Goal: Task Accomplishment & Management: Complete application form

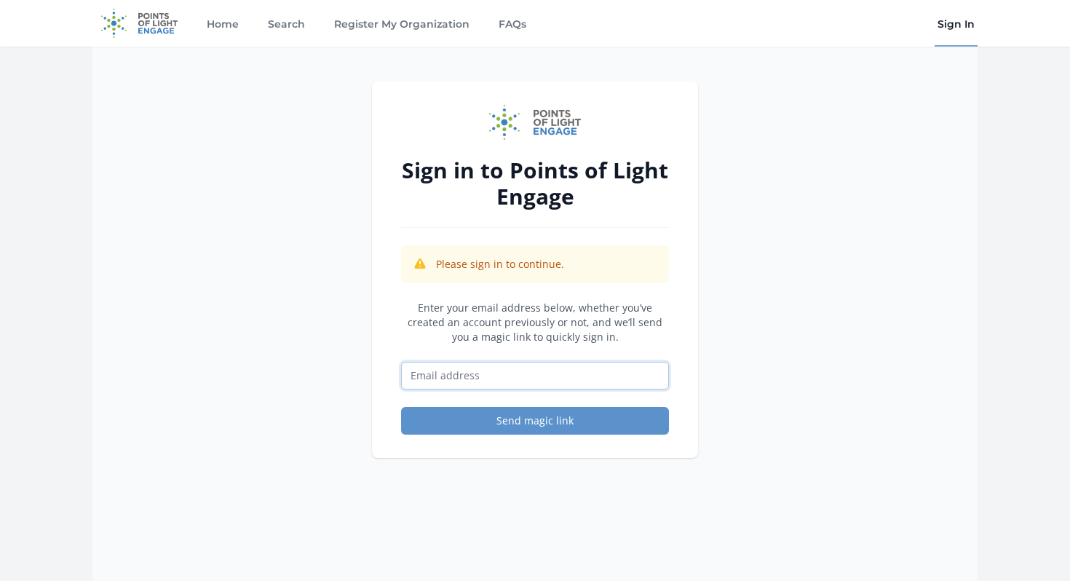
click at [538, 373] on input "Email address" at bounding box center [535, 376] width 268 height 28
type input "peggy.miller@girlsontherun.org"
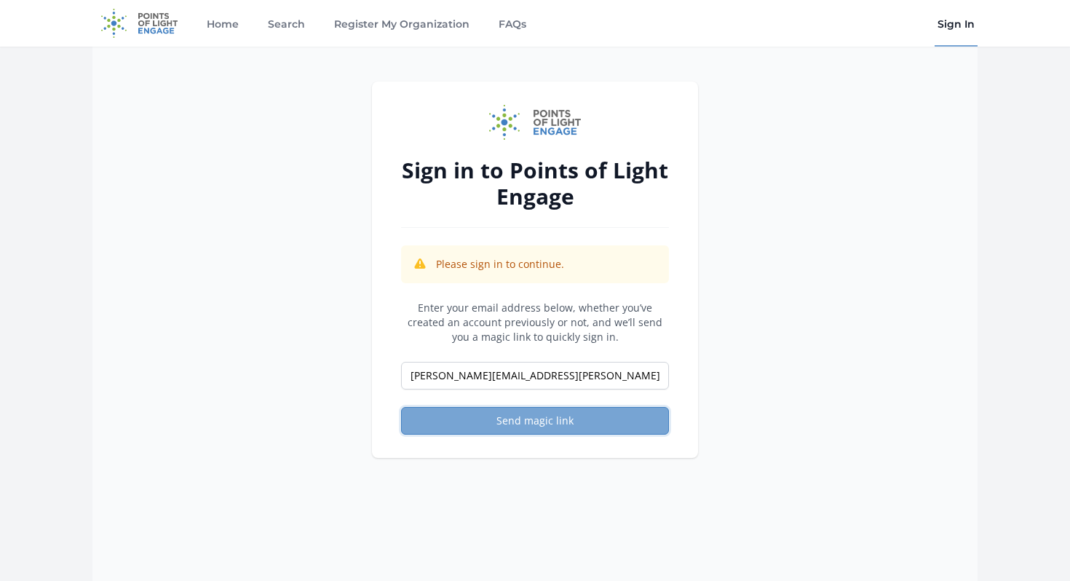
click at [555, 421] on button "Send magic link" at bounding box center [535, 421] width 268 height 28
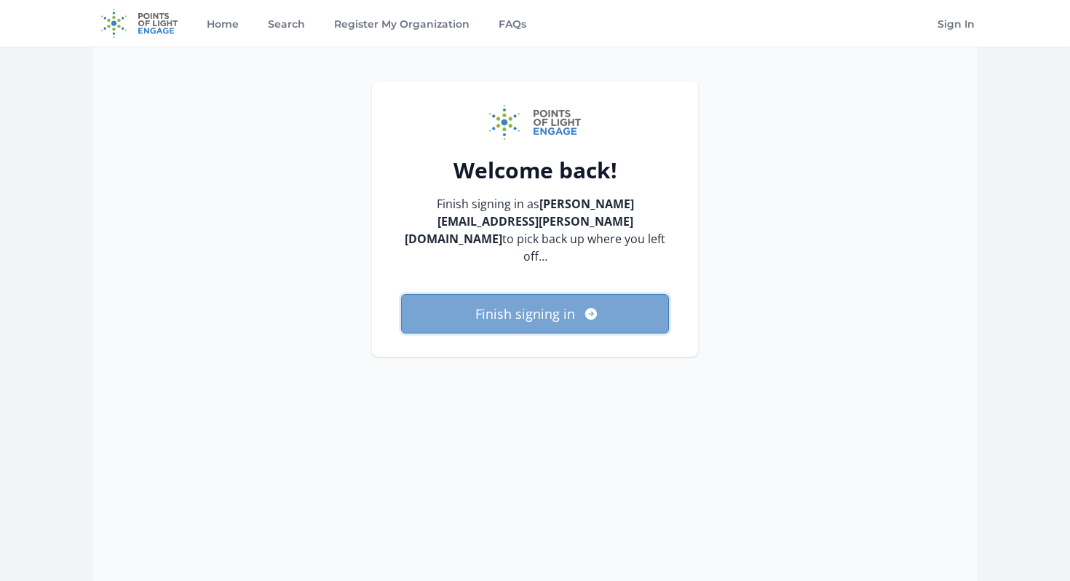
click at [584, 308] on icon "submit" at bounding box center [590, 314] width 12 height 12
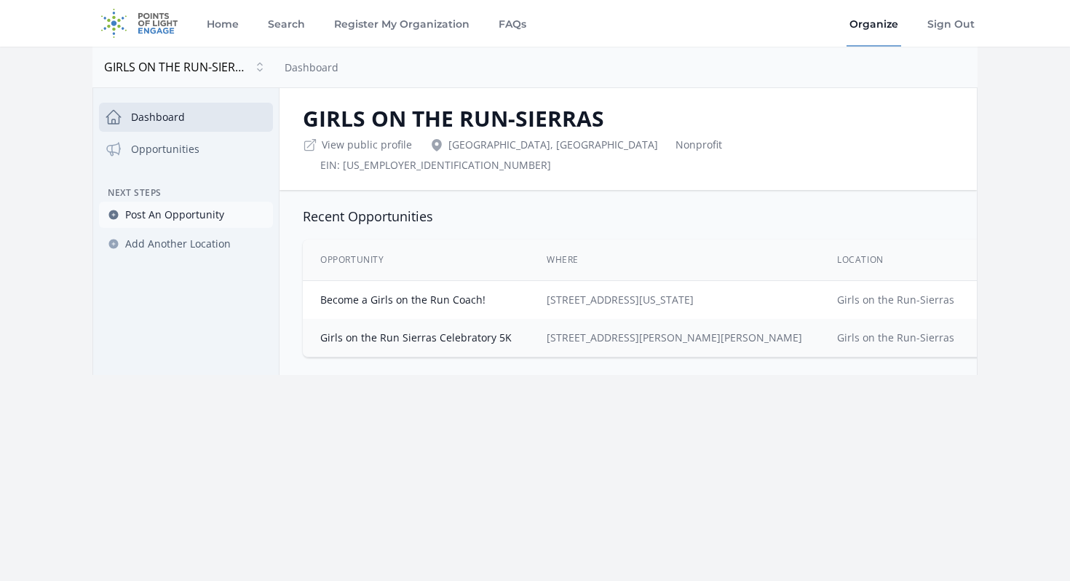
click at [163, 218] on span "Post An Opportunity" at bounding box center [174, 214] width 99 height 15
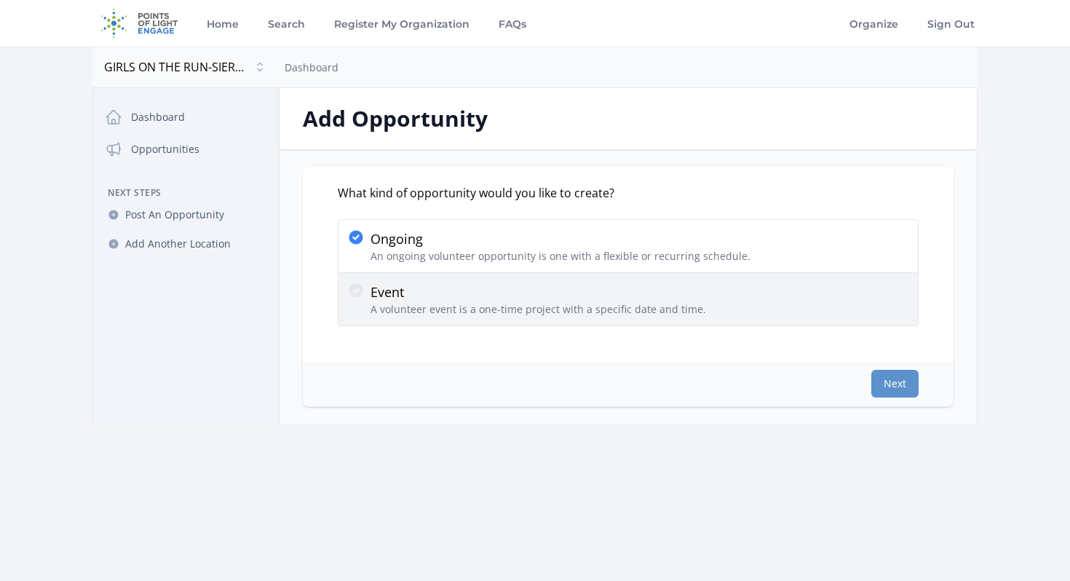
click at [433, 303] on p "A volunteer event is a one-time project with a specific date and time." at bounding box center [538, 309] width 336 height 15
click at [0, 0] on input "Event A volunteer event is a one-time project with a specific date and time." at bounding box center [0, 0] width 0 height 0
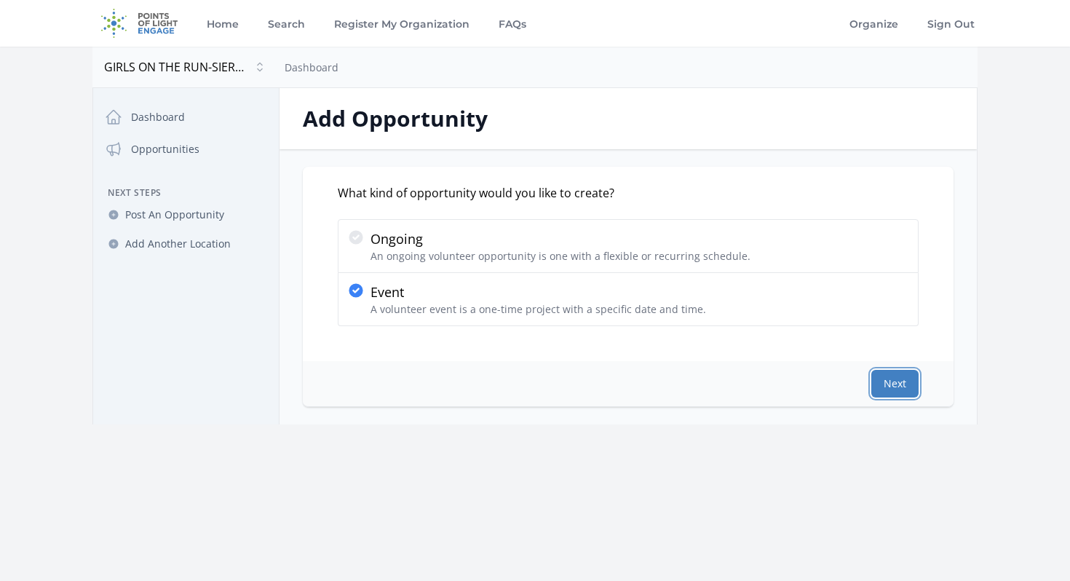
click at [888, 383] on button "Next" at bounding box center [894, 384] width 47 height 28
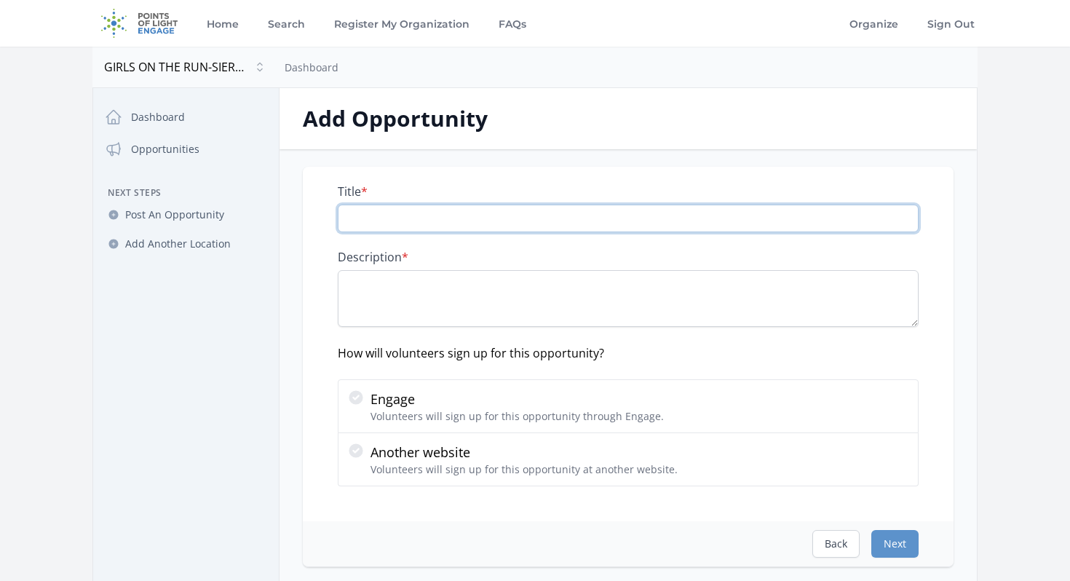
click at [507, 228] on input "Title *" at bounding box center [628, 219] width 581 height 28
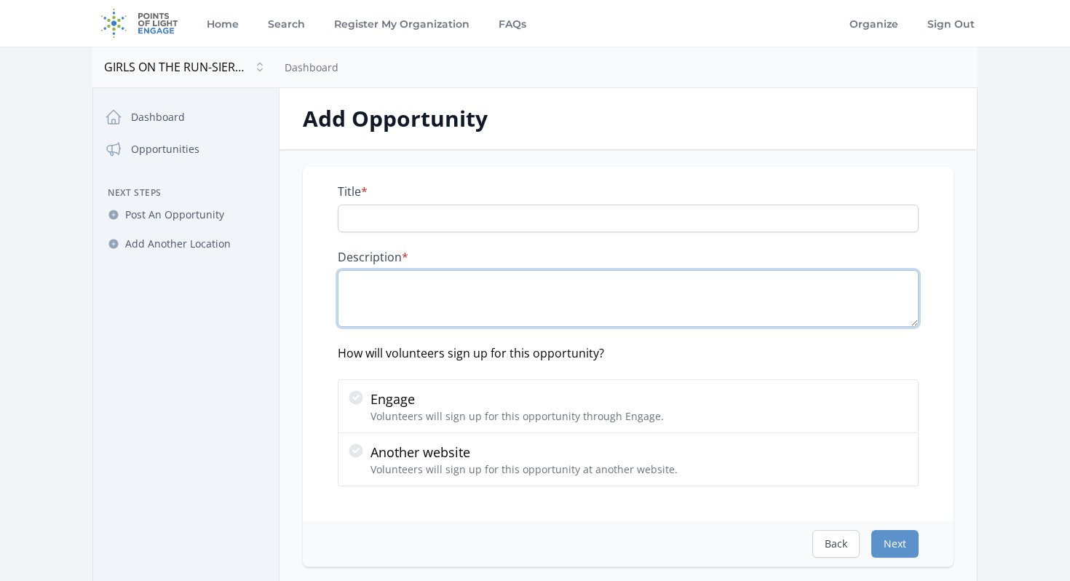
click at [464, 314] on textarea "Description *" at bounding box center [628, 298] width 581 height 57
paste textarea "The Girls on the Run Fall 5K isn’t just a race—it’s a celebration of confidence…"
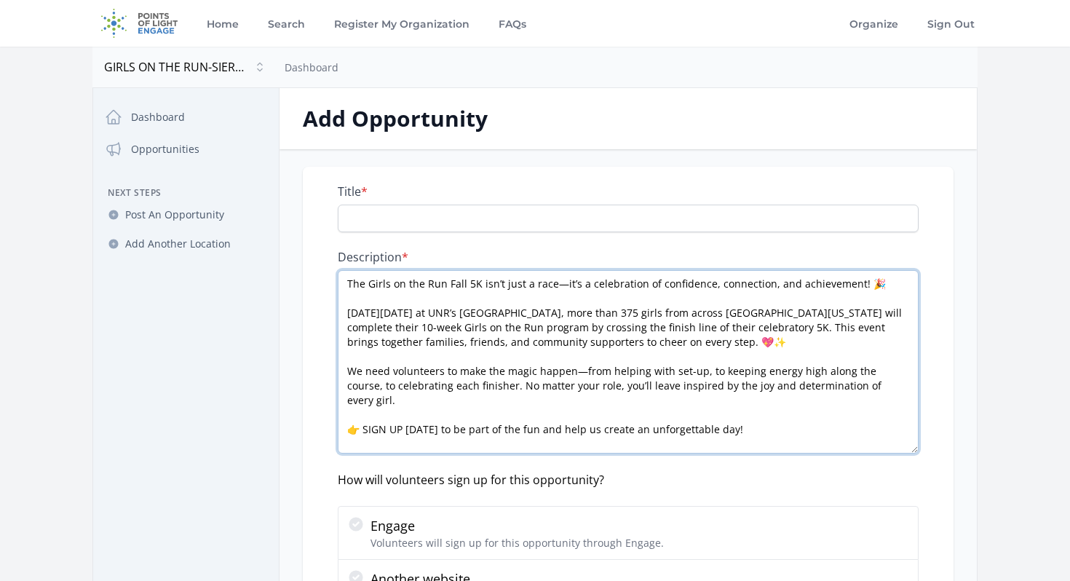
drag, startPoint x: 911, startPoint y: 324, endPoint x: 918, endPoint y: 451, distance: 126.8
click at [918, 451] on div "Description * The Girls on the Run Fall 5K isn’t just a race—it’s a celebration…" at bounding box center [628, 352] width 581 height 204
type textarea "The Girls on the Run Fall 5K isn’t just a race—it’s a celebration of confidence…"
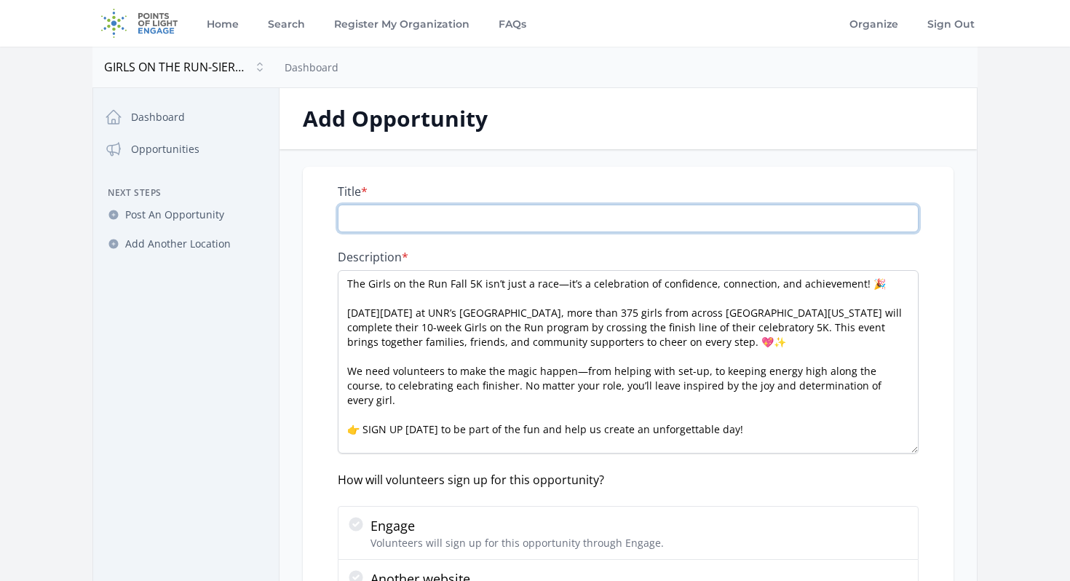
click at [492, 223] on input "Title *" at bounding box center [628, 219] width 581 height 28
click at [342, 220] on input "Girls on the Run Sierras Fall 5K" at bounding box center [628, 219] width 581 height 28
type input "2025 Girls on the Run Sierras Fall 5K"
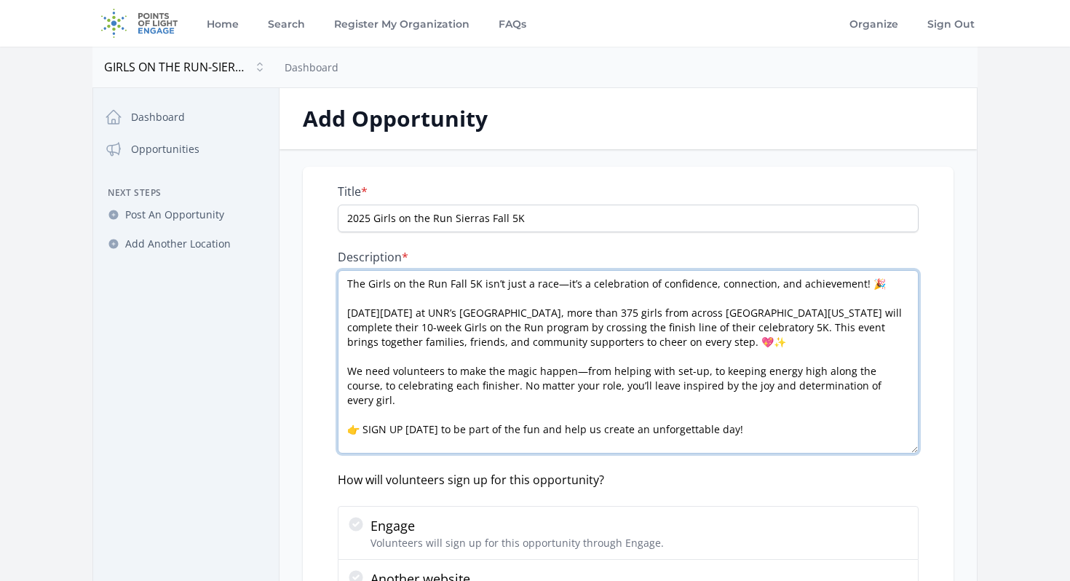
drag, startPoint x: 360, startPoint y: 417, endPoint x: 397, endPoint y: 418, distance: 36.4
click at [397, 418] on textarea "The Girls on the Run Fall 5K isn’t just a race—it’s a celebration of confidence…" at bounding box center [628, 361] width 581 height 183
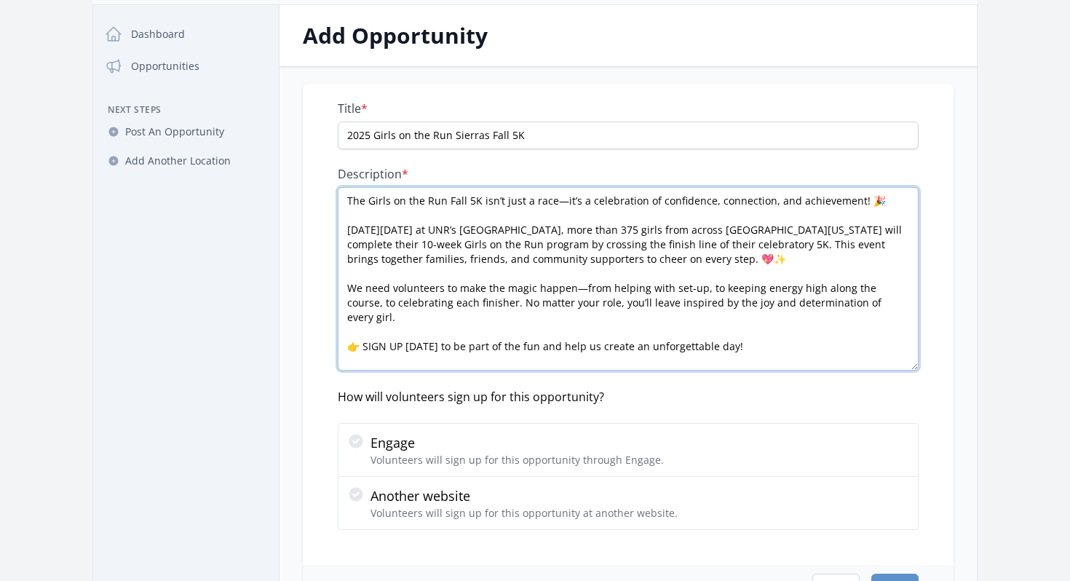
scroll to position [93, 0]
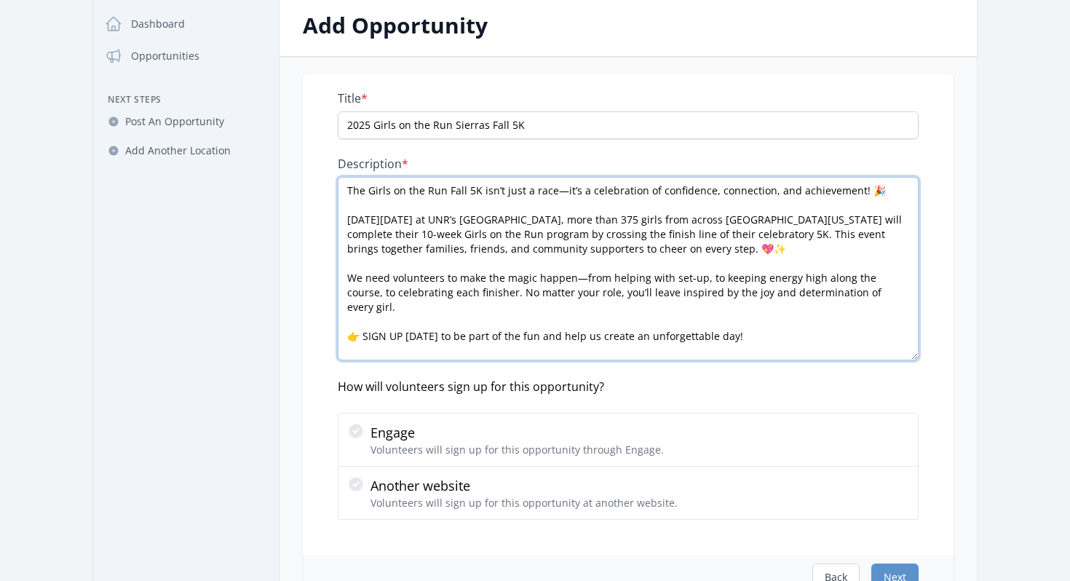
click at [741, 324] on textarea "The Girls on the Run Fall 5K isn’t just a race—it’s a celebration of confidence…" at bounding box center [628, 268] width 581 height 183
paste textarea "https://www.girlsontherunsierras.org/5k"
click at [744, 322] on textarea "The Girls on the Run Fall 5K isn’t just a race—it’s a celebration of confidence…" at bounding box center [628, 268] width 581 height 183
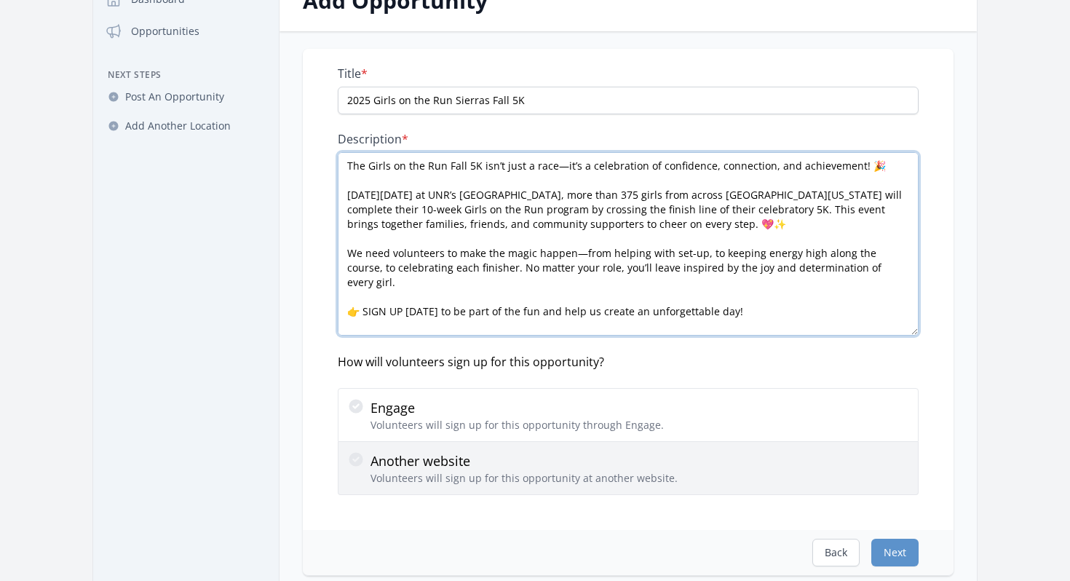
type textarea "The Girls on the Run Fall 5K isn’t just a race—it’s a celebration of confidence…"
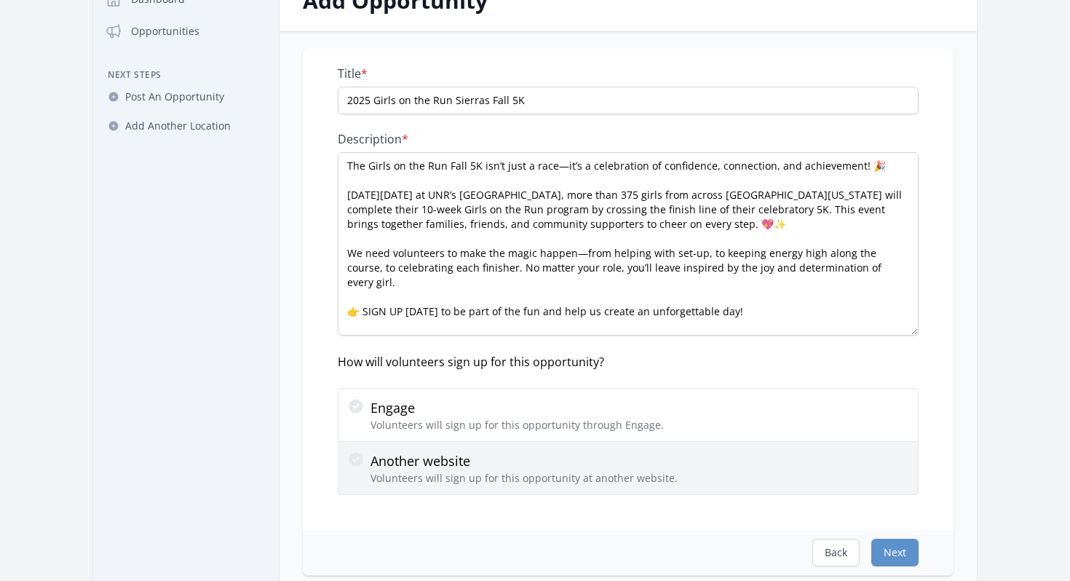
click at [432, 468] on p "Another website" at bounding box center [523, 461] width 307 height 20
click at [0, 0] on input "Another website Volunteers will sign up for this opportunity at another website." at bounding box center [0, 0] width 0 height 0
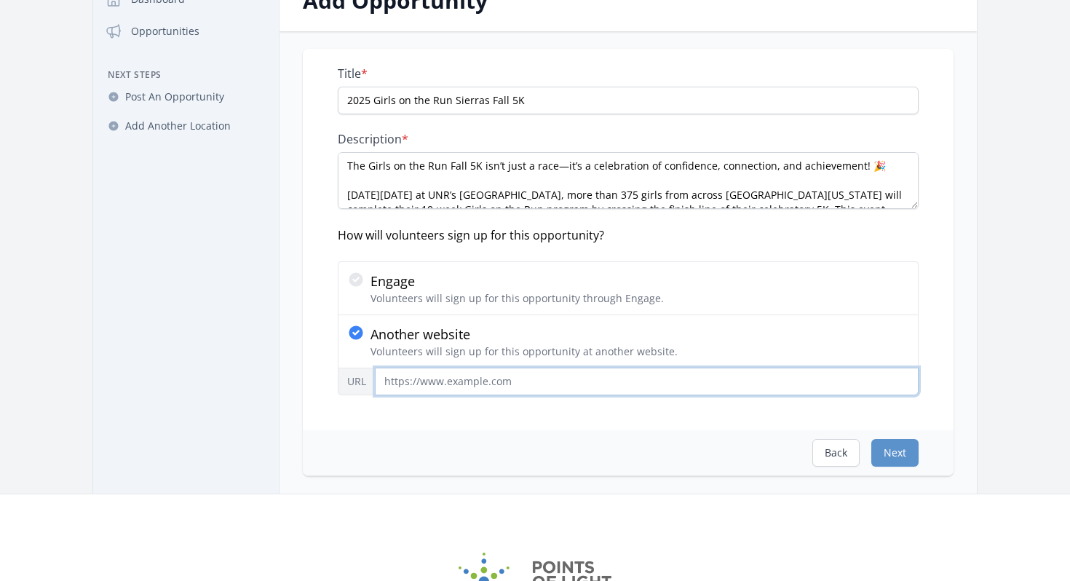
click at [483, 385] on input "URL" at bounding box center [647, 382] width 544 height 28
paste input "https://www.girlsontherunsierras.org/5k"
type input "https://www.girlsontherunsierras.org/5k"
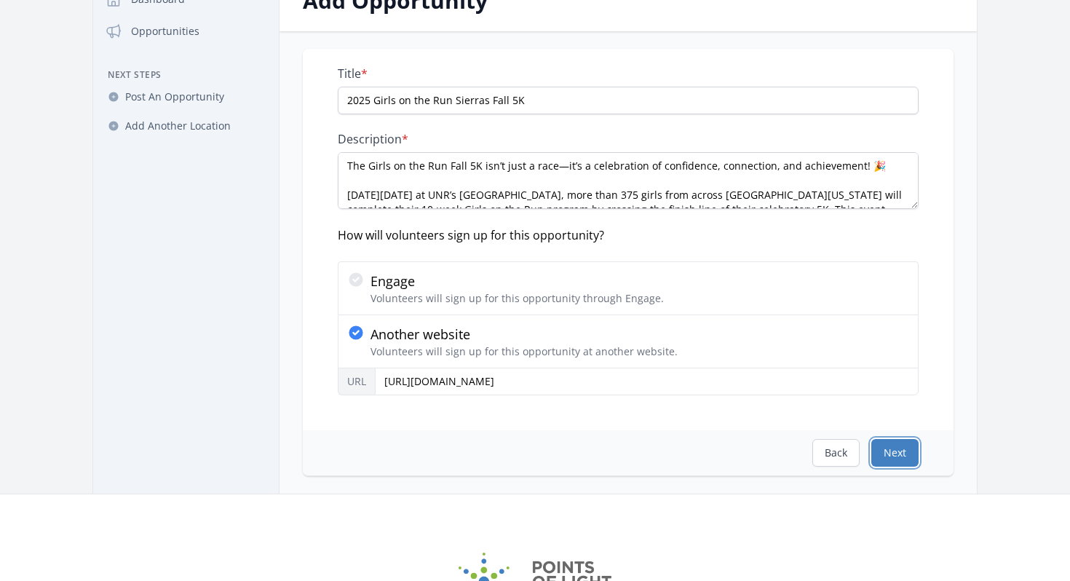
click at [897, 449] on button "Next" at bounding box center [894, 453] width 47 height 28
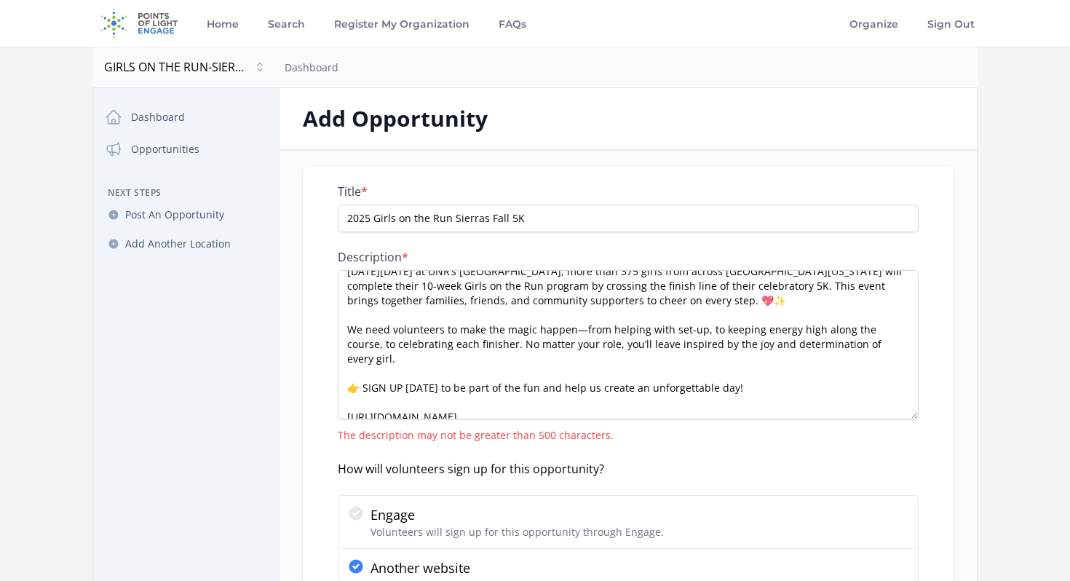
scroll to position [38, 0]
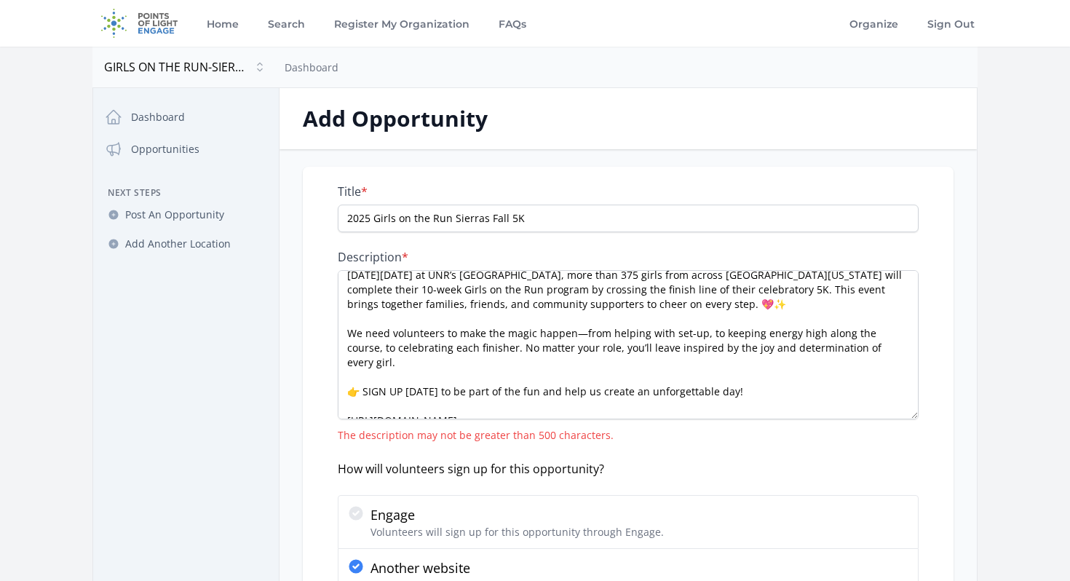
drag, startPoint x: 910, startPoint y: 322, endPoint x: 900, endPoint y: 415, distance: 93.0
click at [901, 416] on textarea "The Girls on the Run Fall 5K isn’t just a race—it’s a celebration of confidence…" at bounding box center [628, 344] width 581 height 149
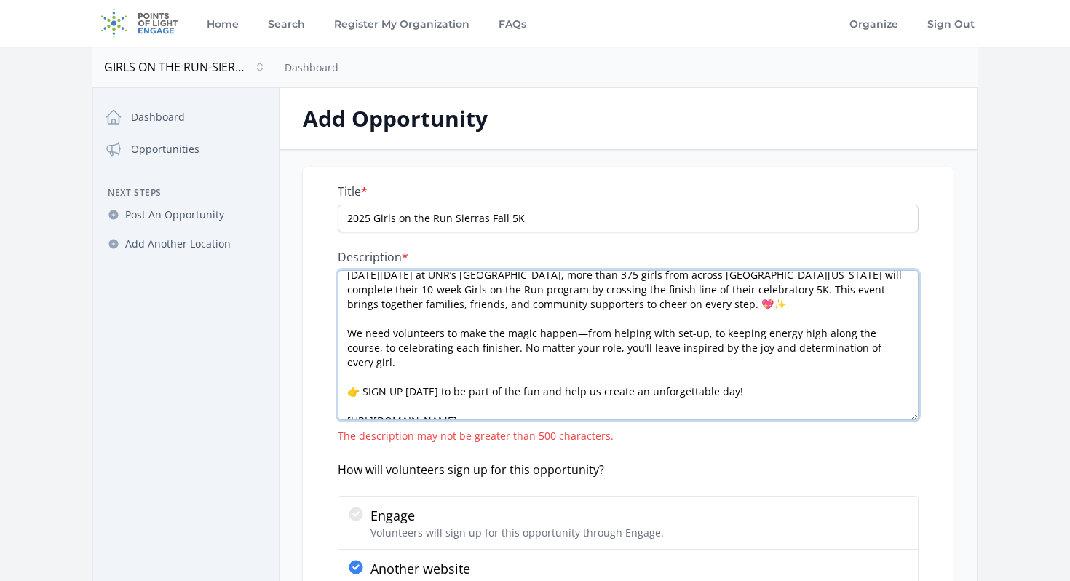
click at [567, 409] on textarea "The Girls on the Run Fall 5K isn’t just a race—it’s a celebration of confidence…" at bounding box center [628, 345] width 581 height 150
drag, startPoint x: 567, startPoint y: 409, endPoint x: 346, endPoint y: 379, distance: 222.7
click at [346, 379] on textarea "The Girls on the Run Fall 5K isn’t just a race—it’s a celebration of confidence…" at bounding box center [628, 345] width 581 height 150
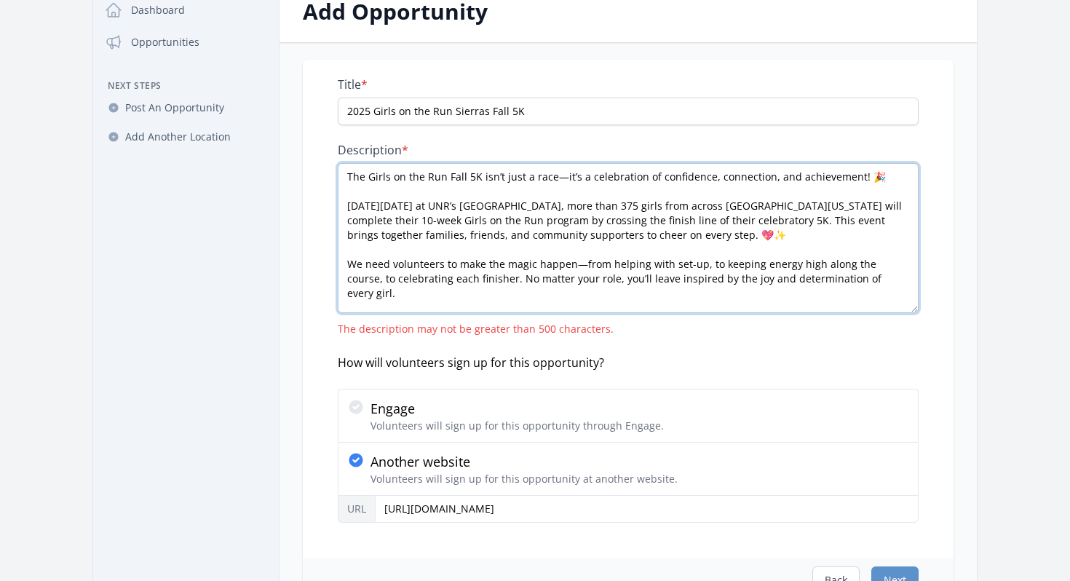
scroll to position [124, 0]
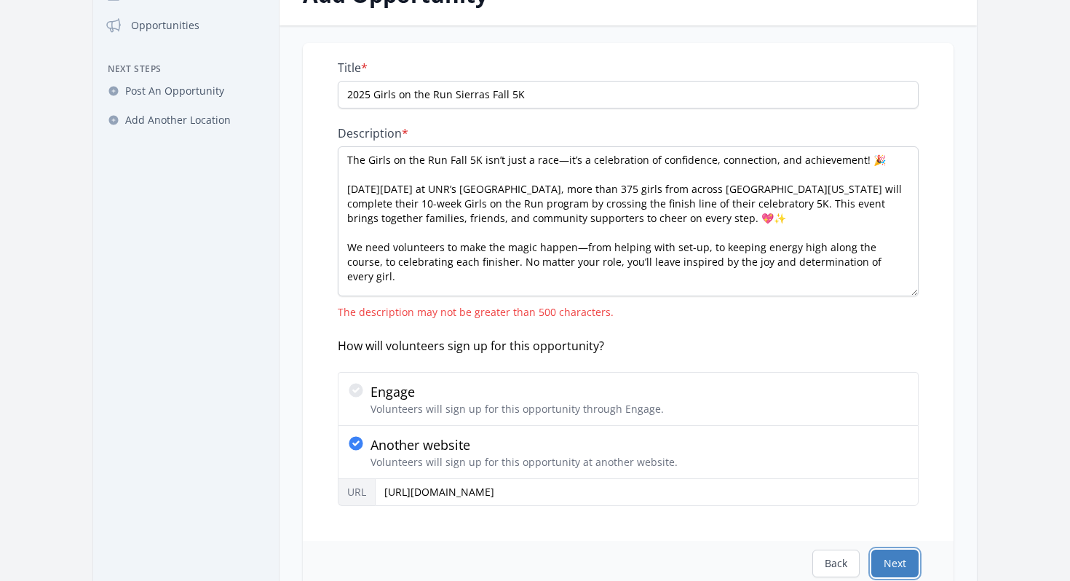
click at [896, 560] on button "Next" at bounding box center [894, 564] width 47 height 28
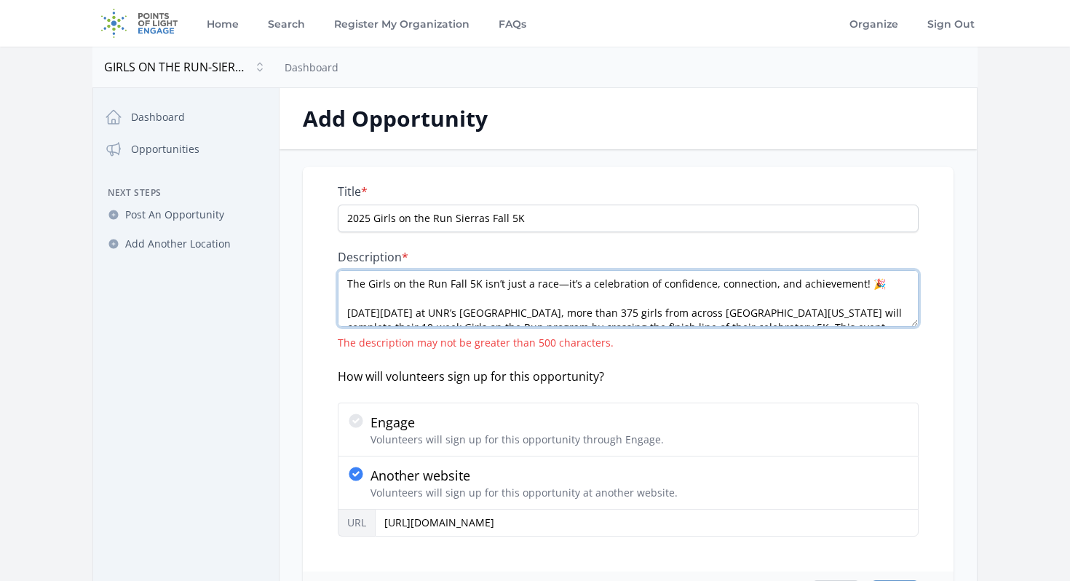
click at [879, 285] on textarea "The Girls on the Run Fall 5K isn’t just a race—it’s a celebration of confidence…" at bounding box center [628, 298] width 581 height 57
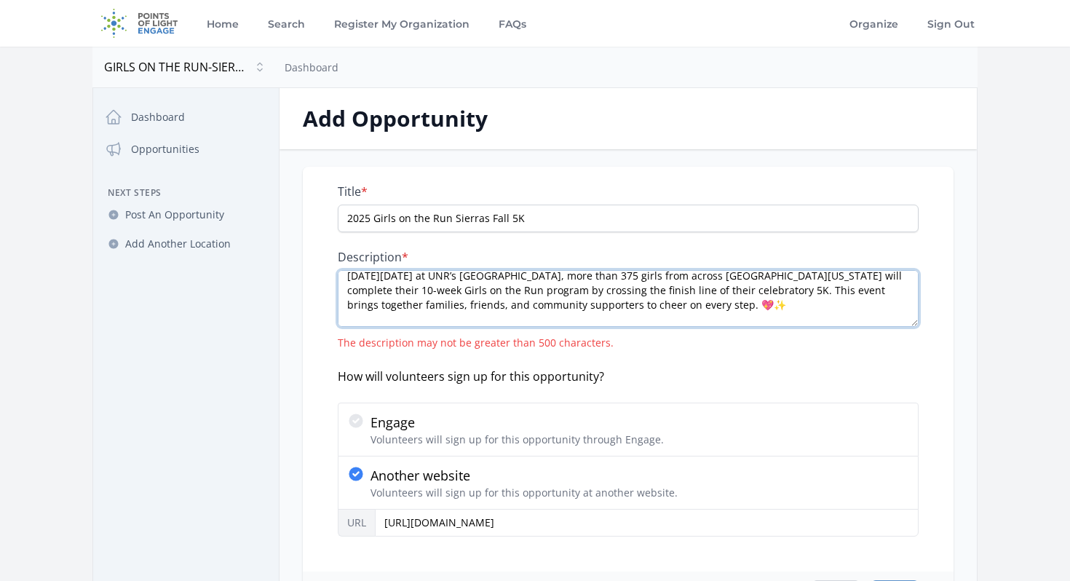
scroll to position [47, 0]
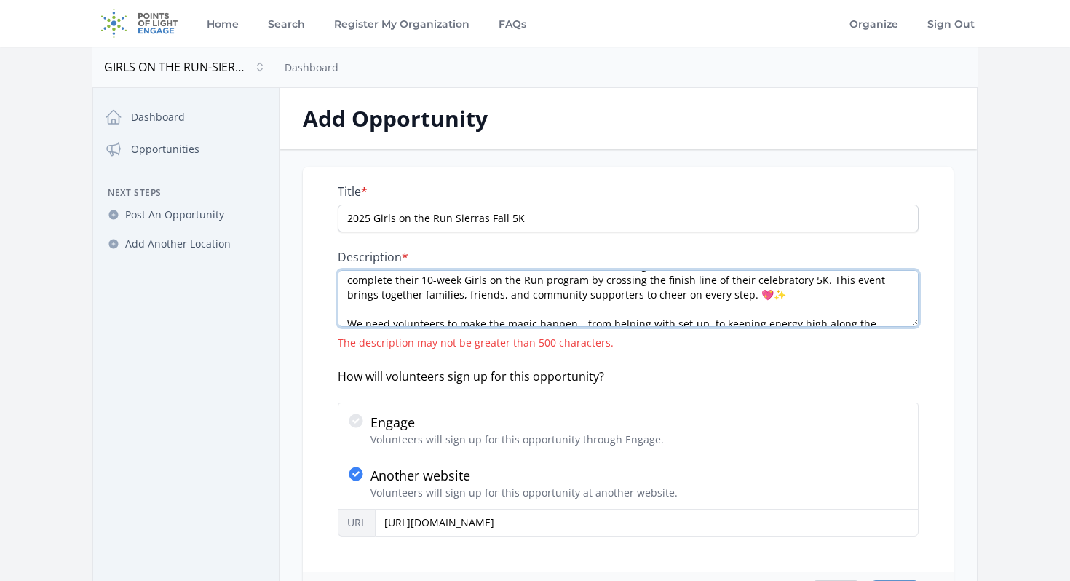
click at [750, 298] on textarea "The Girls on the Run Fall 5K isn’t just a race—it’s a celebration of confidence…" at bounding box center [628, 298] width 581 height 57
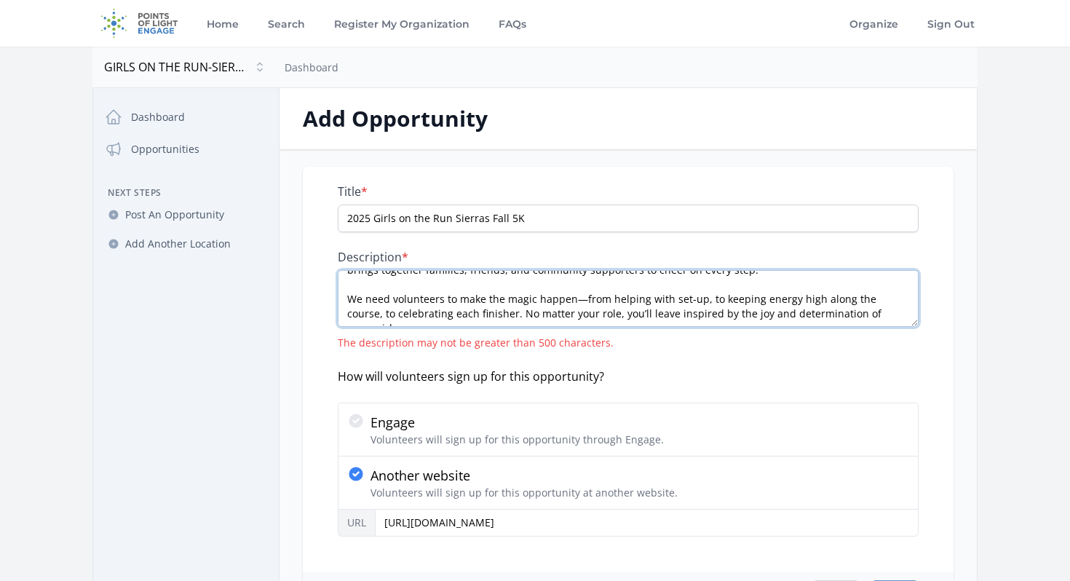
click at [884, 316] on textarea "The Girls on the Run Fall 5K isn’t just a race—it’s a celebration of confidence…" at bounding box center [628, 298] width 581 height 57
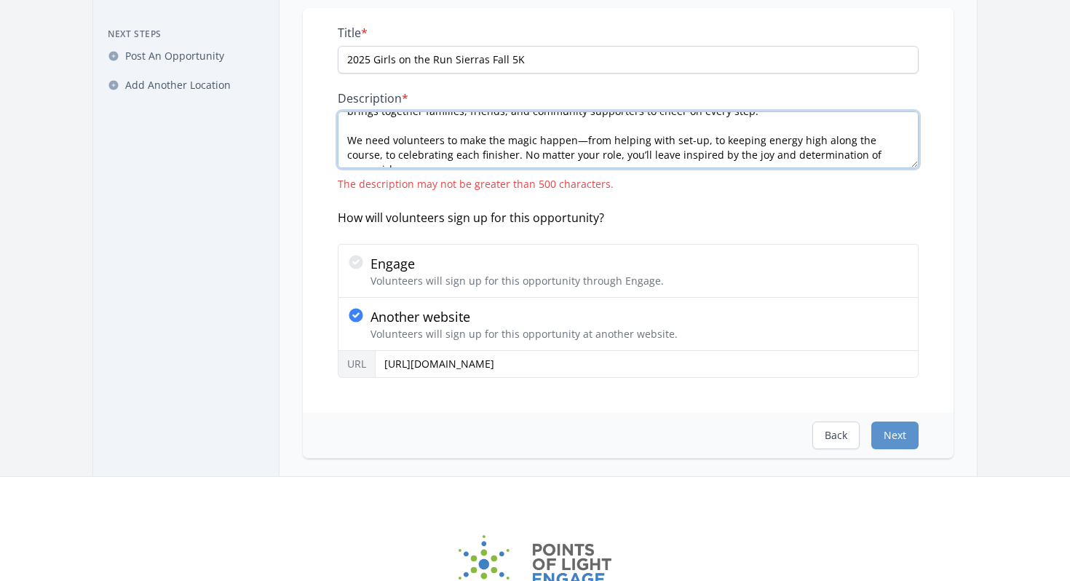
scroll to position [208, 0]
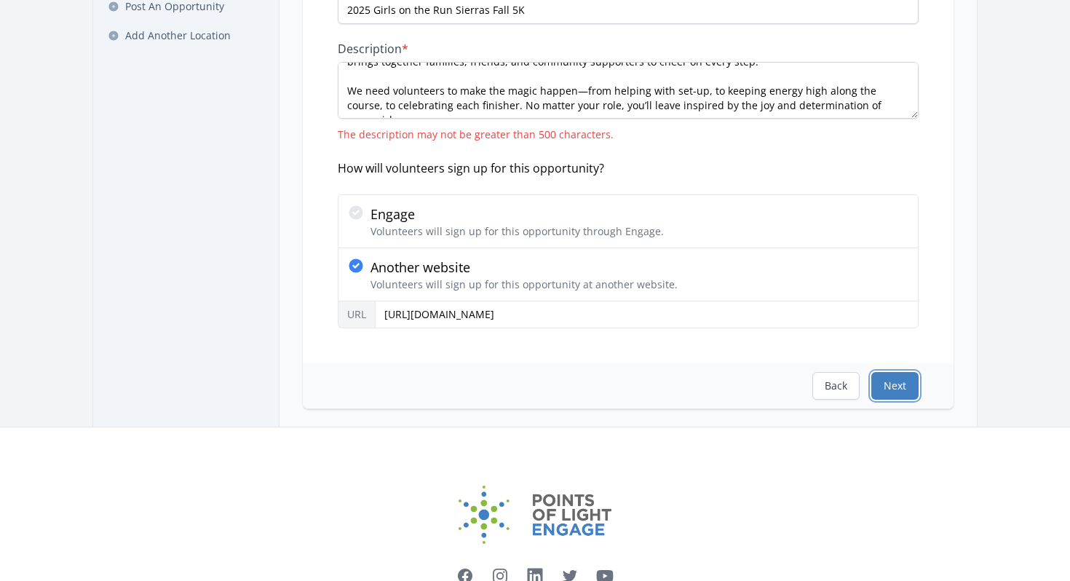
click at [902, 382] on button "Next" at bounding box center [894, 386] width 47 height 28
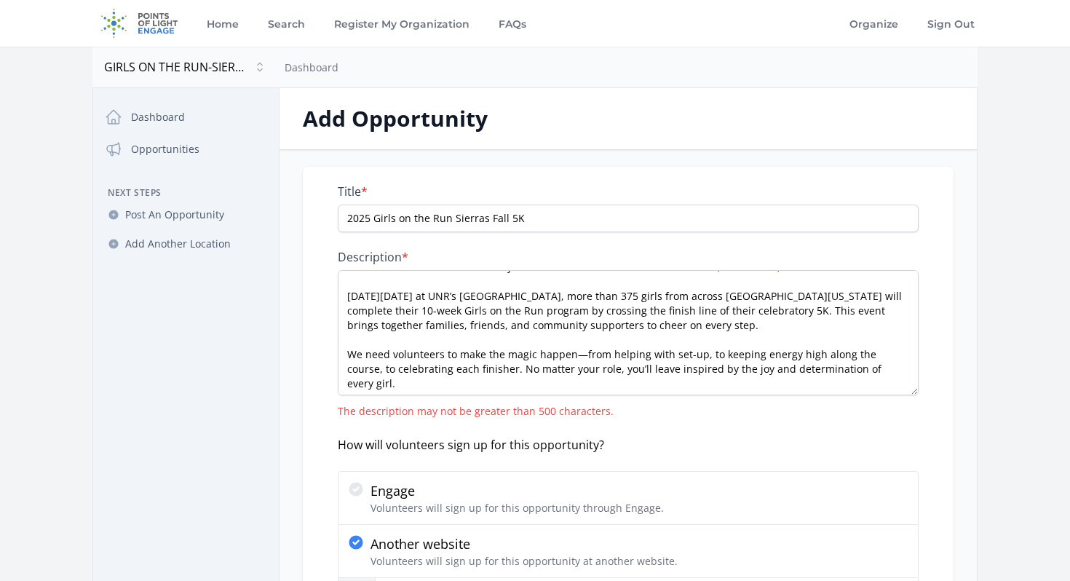
scroll to position [0, 0]
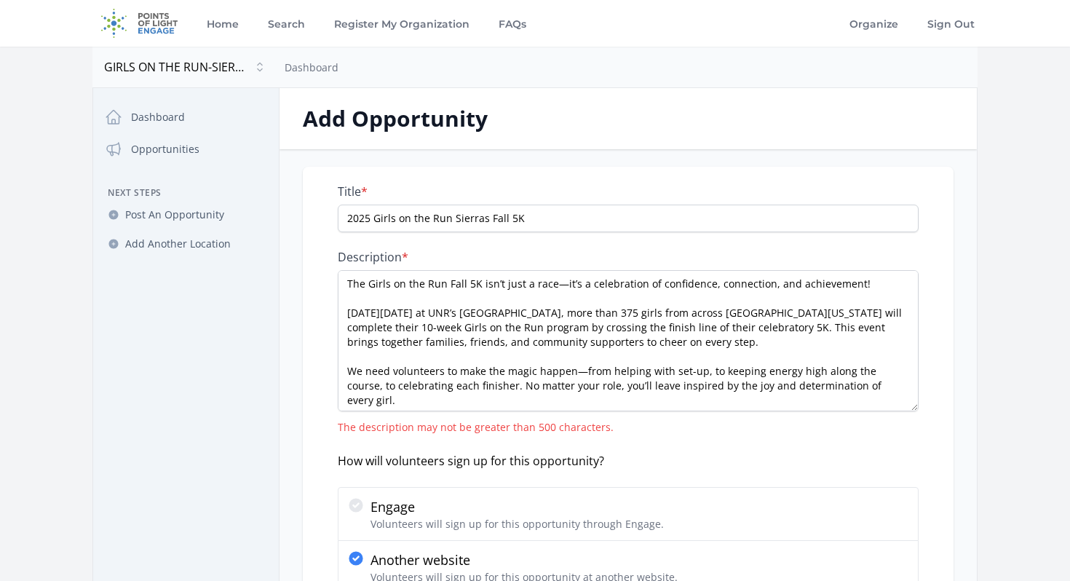
drag, startPoint x: 908, startPoint y: 325, endPoint x: 897, endPoint y: 411, distance: 86.7
click at [898, 411] on textarea "The Girls on the Run Fall 5K isn’t just a race—it’s a celebration of confidence…" at bounding box center [628, 340] width 581 height 141
click at [785, 285] on textarea "The Girls on the Run Fall 5K isn’t just a race—it’s a celebration of confidence…" at bounding box center [628, 341] width 581 height 143
click at [487, 344] on textarea "The Girls on the Run Fall 5K isn’t just a race—it’s a celebration of confidence…" at bounding box center [628, 341] width 581 height 143
click at [726, 345] on textarea "The Girls on the Run Fall 5K isn’t just a race—it’s a celebration of confidence…" at bounding box center [628, 341] width 581 height 143
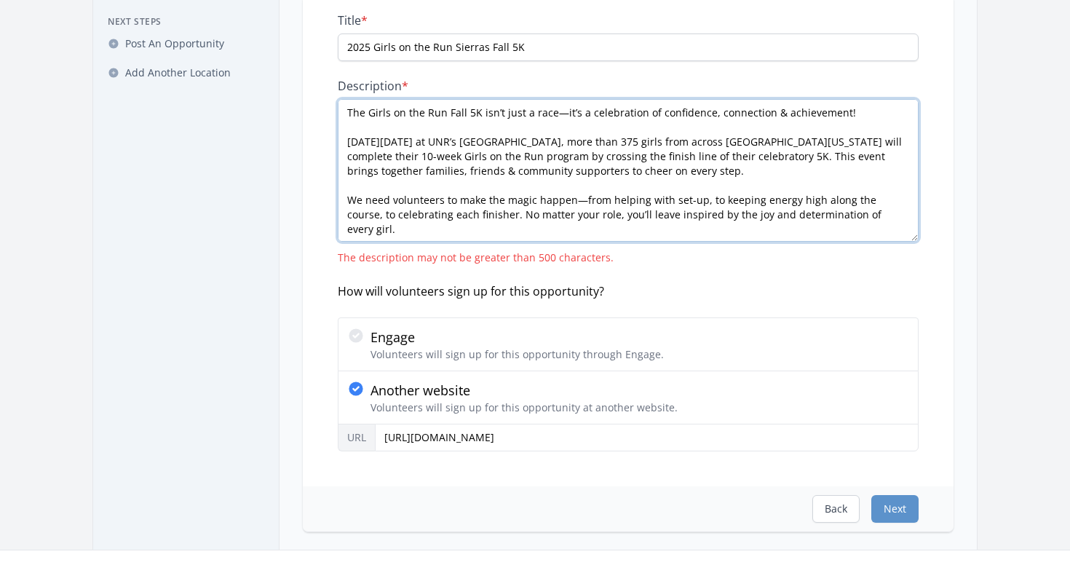
scroll to position [188, 0]
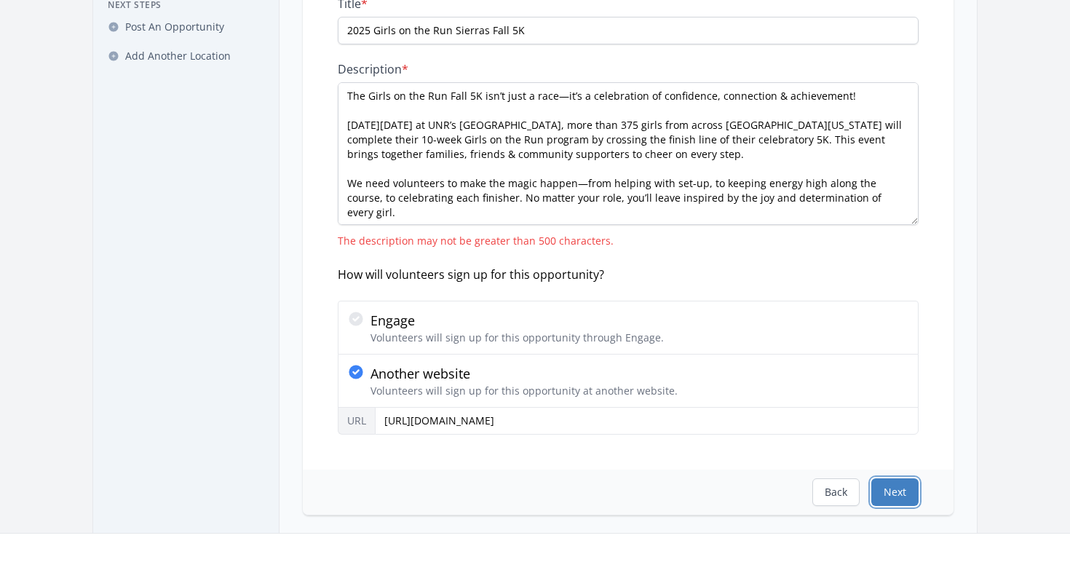
click at [892, 499] on button "Next" at bounding box center [894, 492] width 47 height 28
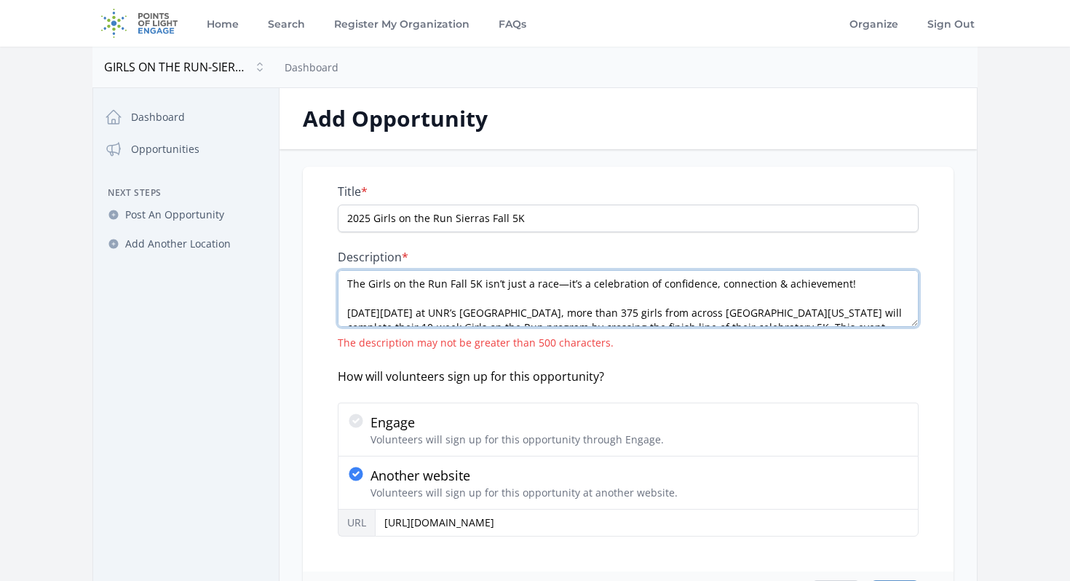
click at [637, 314] on textarea "The Girls on the Run Fall 5K isn’t just a race—it’s a celebration of confidence…" at bounding box center [628, 298] width 581 height 57
click at [406, 312] on textarea "The Girls on the Run Fall 5K isn’t just a race—it’s a celebration of confidence…" at bounding box center [628, 298] width 581 height 57
paste textarea "5K is more than a race—it’s a celebration of confidence, connection, and achiev…"
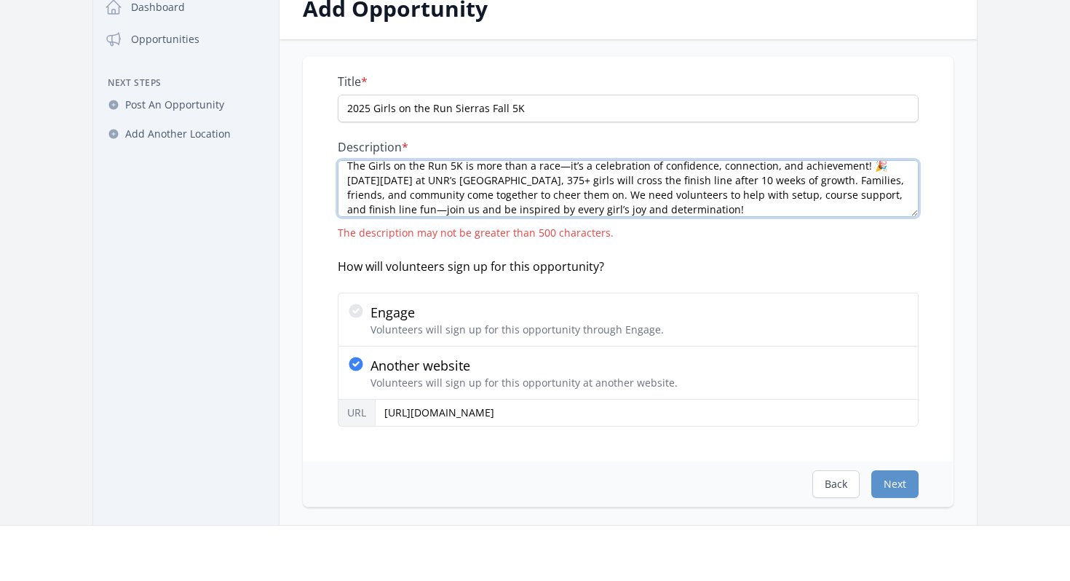
scroll to position [114, 0]
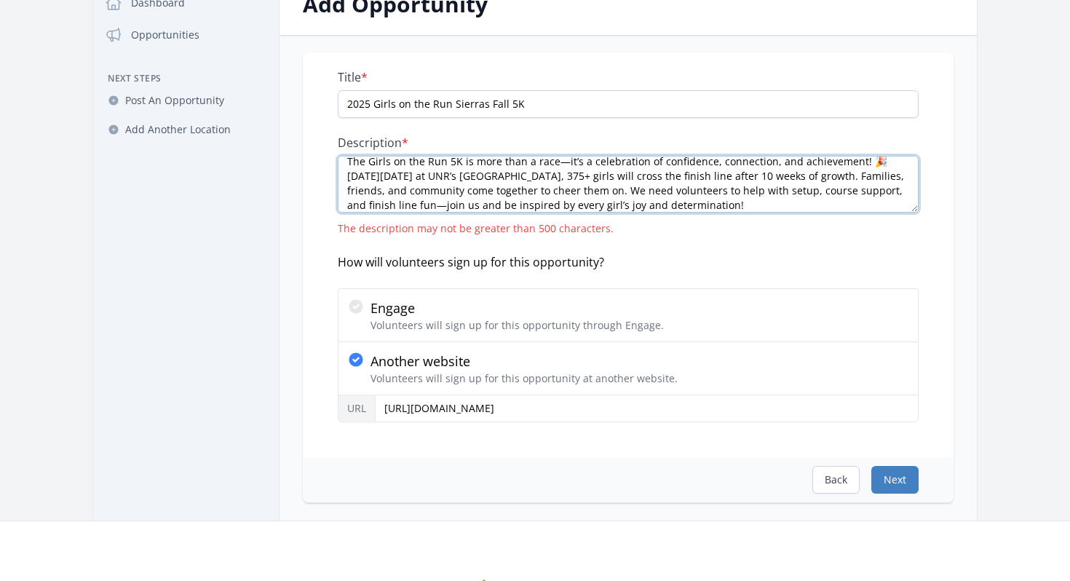
type textarea "The Girls on the Run 5K is more than a race—it’s a celebration of confidence, c…"
click at [903, 487] on button "Next" at bounding box center [894, 480] width 47 height 28
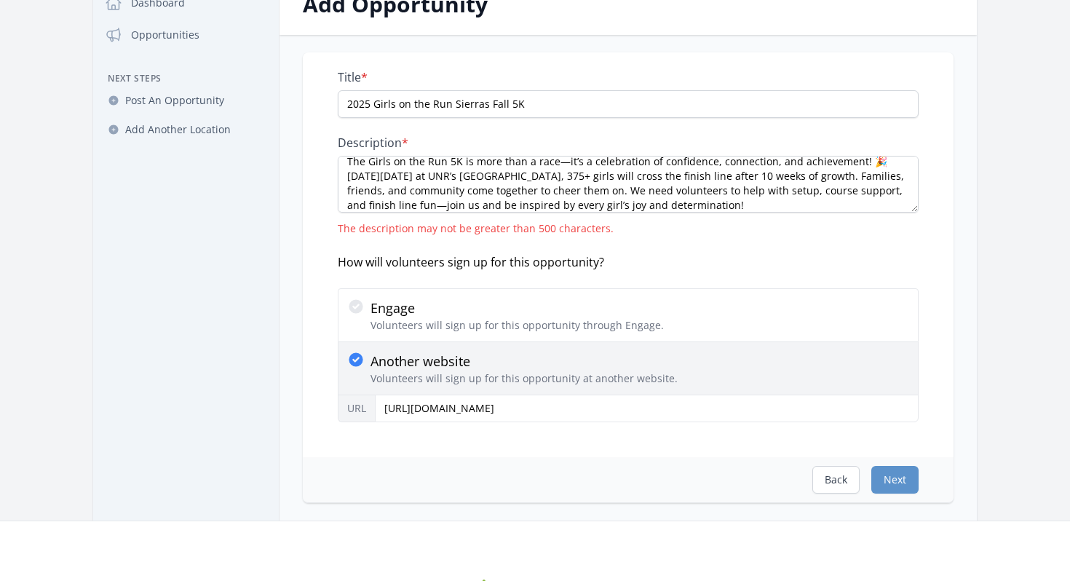
scroll to position [0, 0]
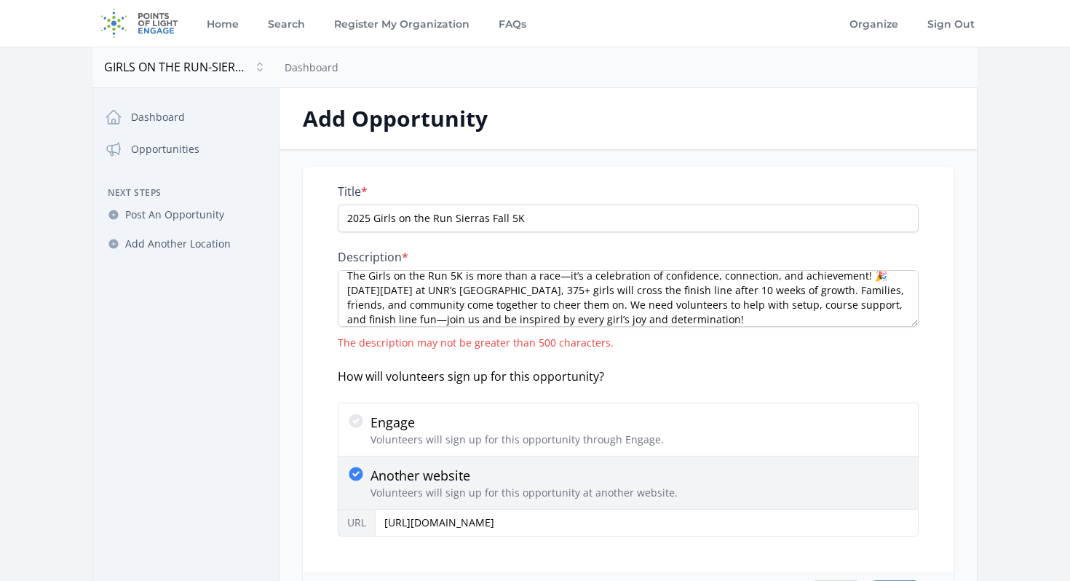
select select "US/Eastern"
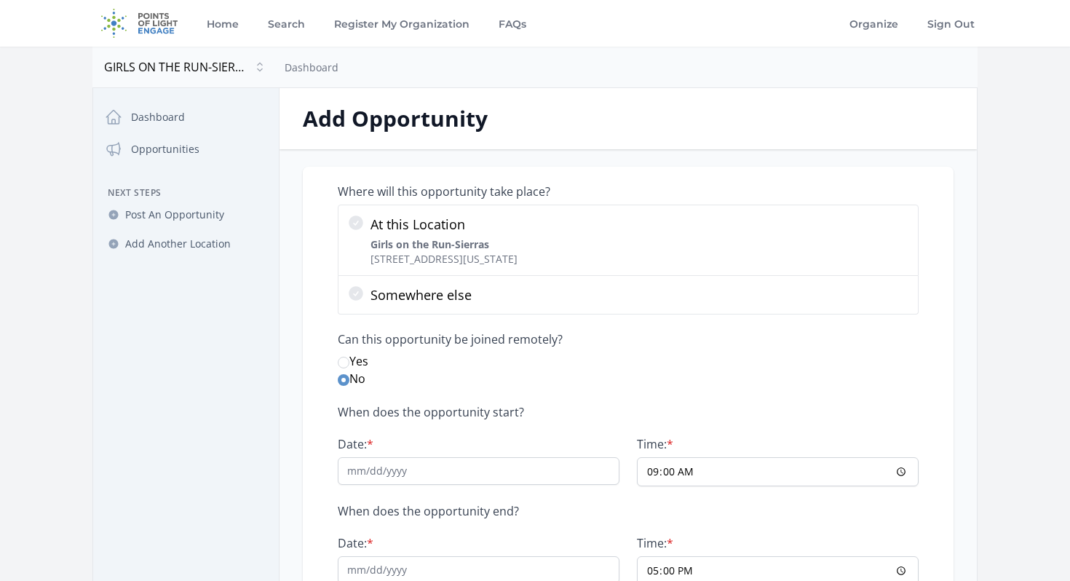
scroll to position [42, 0]
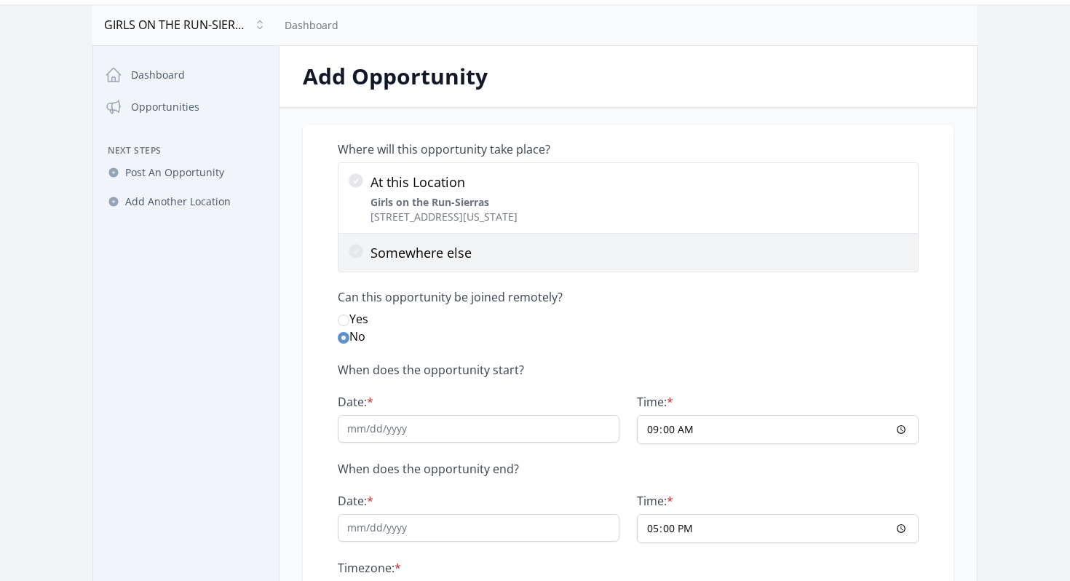
click at [445, 262] on p "Somewhere else" at bounding box center [639, 252] width 539 height 20
click at [0, 0] on input "Somewhere else" at bounding box center [0, 0] width 0 height 0
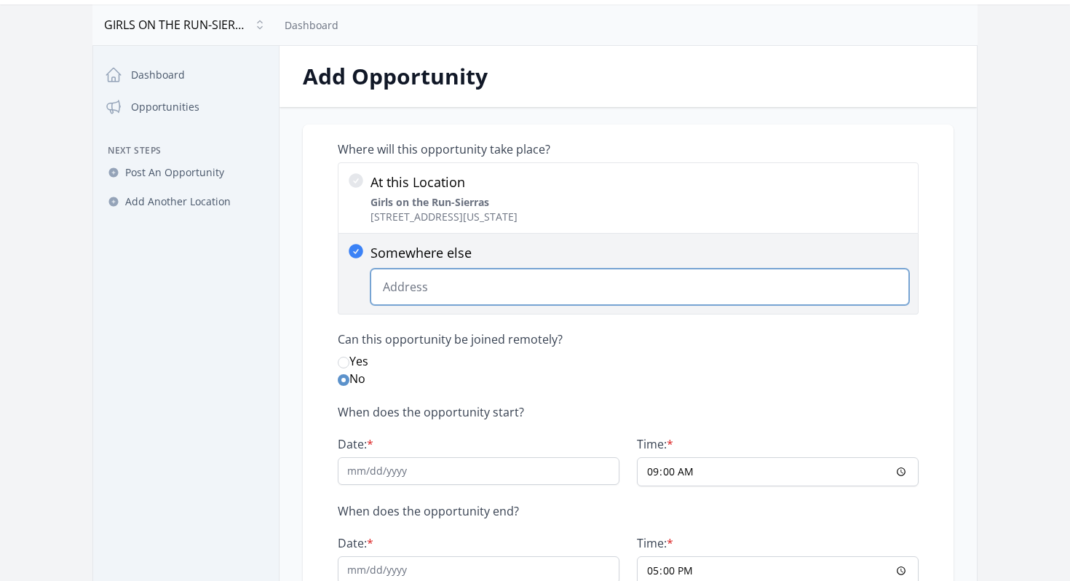
click at [443, 281] on input "Somewhere else Change Predictions" at bounding box center [639, 287] width 539 height 36
click at [520, 300] on input "Somewhere else Change Predictions" at bounding box center [639, 287] width 539 height 36
paste input "1664 N Virginia St, Reno, NV 89557,"
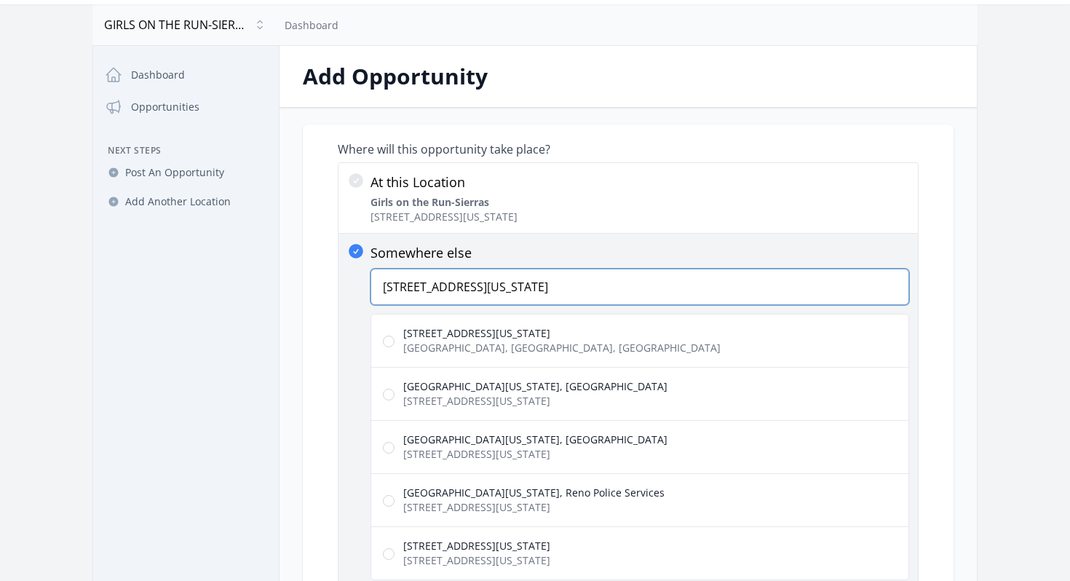
type input "1664 N Virginia St, Reno, NV 89557"
click at [551, 334] on label "1664 N Virginia St Reno, NV 89557, USA" at bounding box center [639, 341] width 539 height 54
click at [395, 336] on input "1664 N Virginia St Reno, NV 89557, USA" at bounding box center [389, 342] width 12 height 12
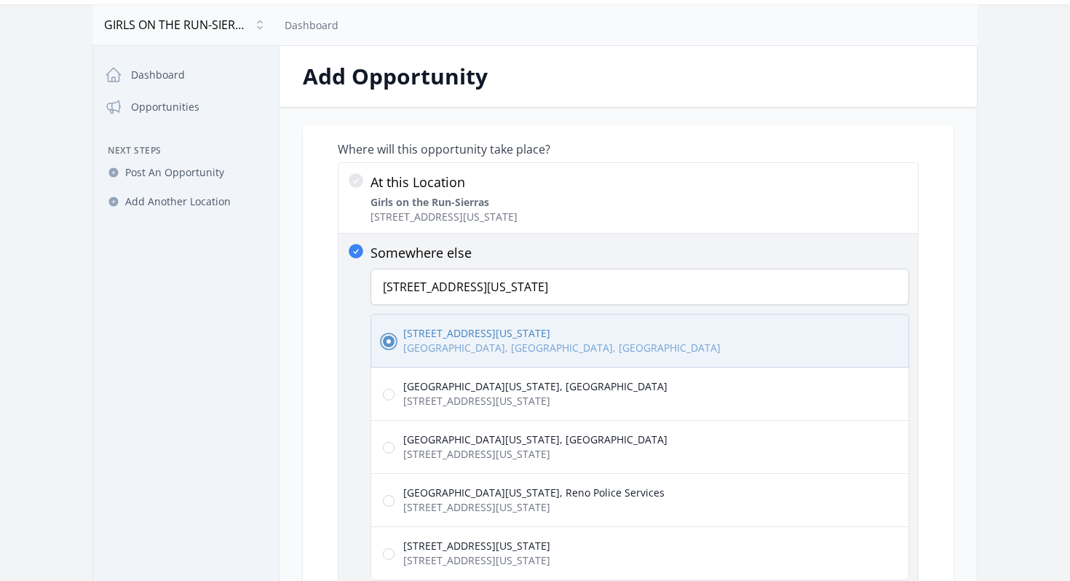
radio input "false"
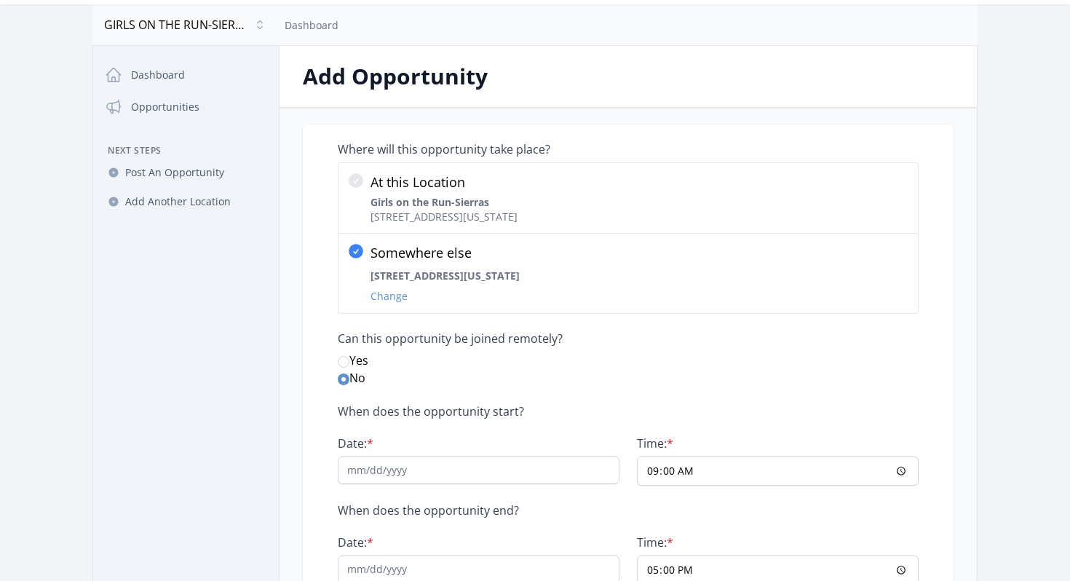
click at [528, 389] on div "Where will this opportunity take place? At this Location Girls on the Run-Sierr…" at bounding box center [628, 396] width 581 height 508
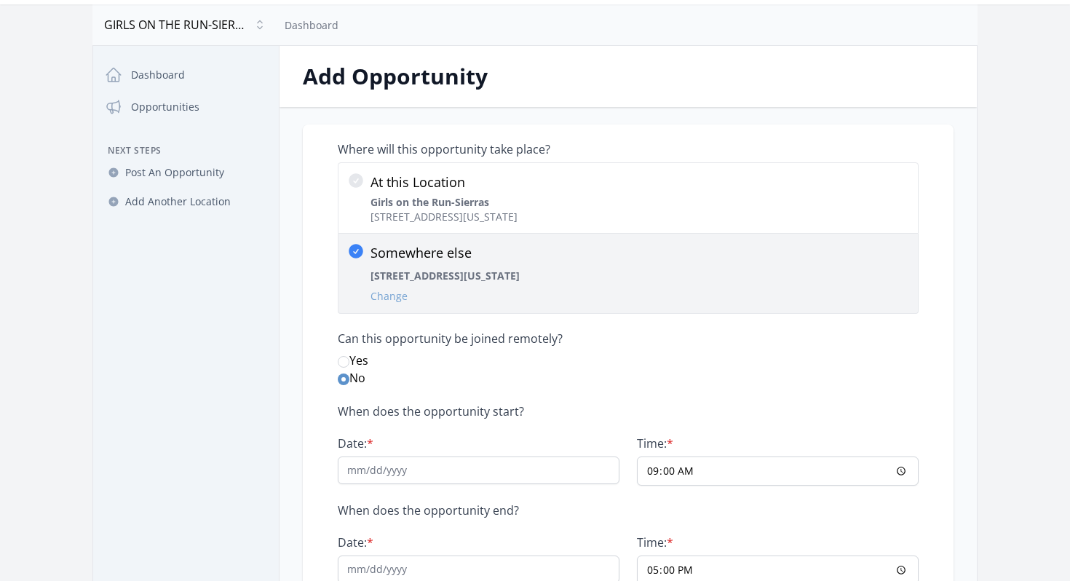
click at [384, 297] on button "Change" at bounding box center [388, 296] width 37 height 15
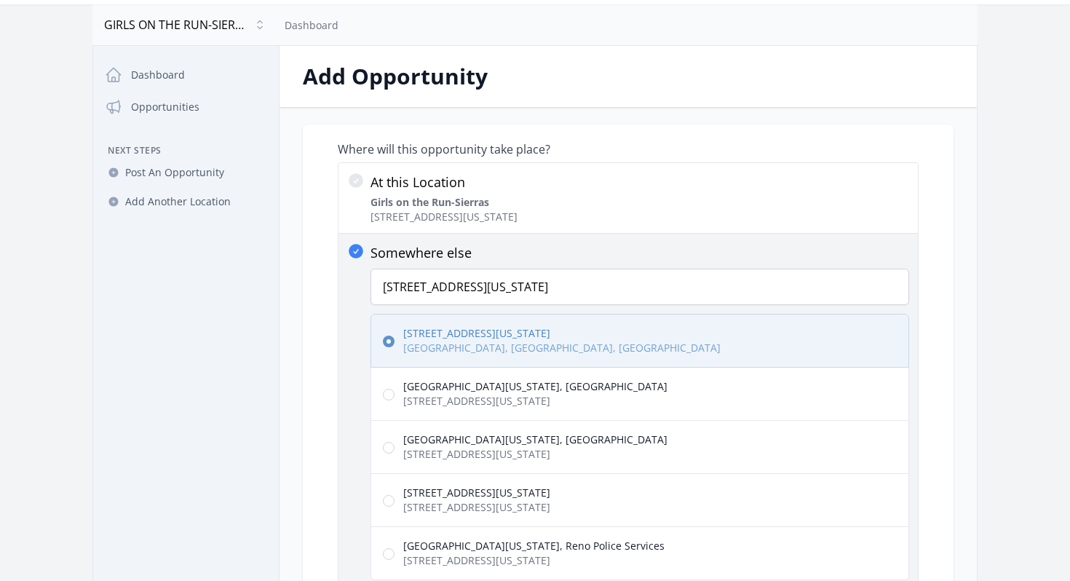
radio input "false"
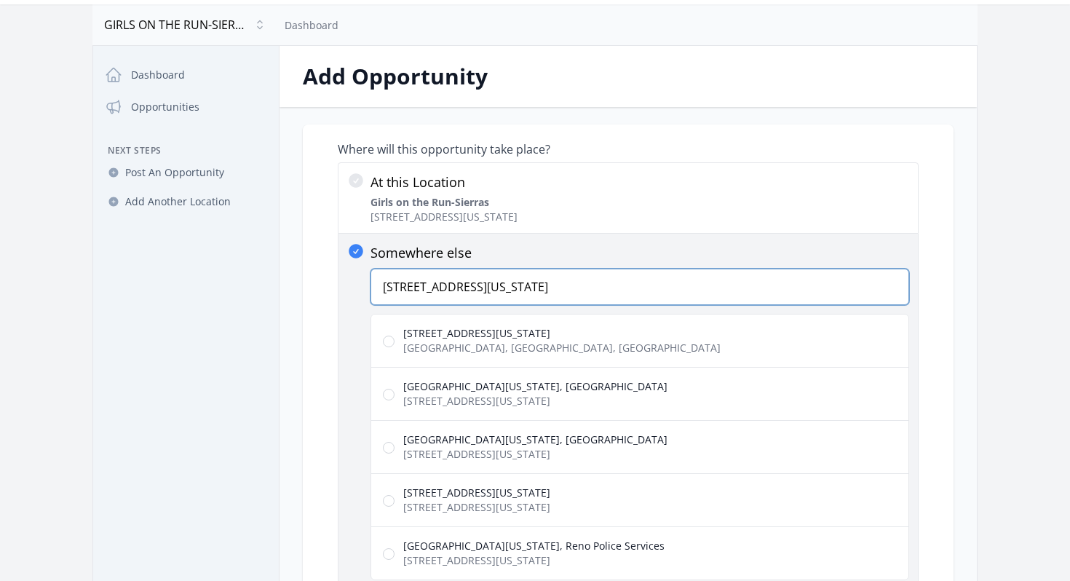
click at [456, 288] on input "1664 N Virginia St, Reno, NV 89557" at bounding box center [639, 287] width 539 height 36
click at [393, 395] on input "University of Nevada, Reno 1664 N Virginia St, Reno, NV 89557, USA" at bounding box center [389, 395] width 12 height 12
radio input "true"
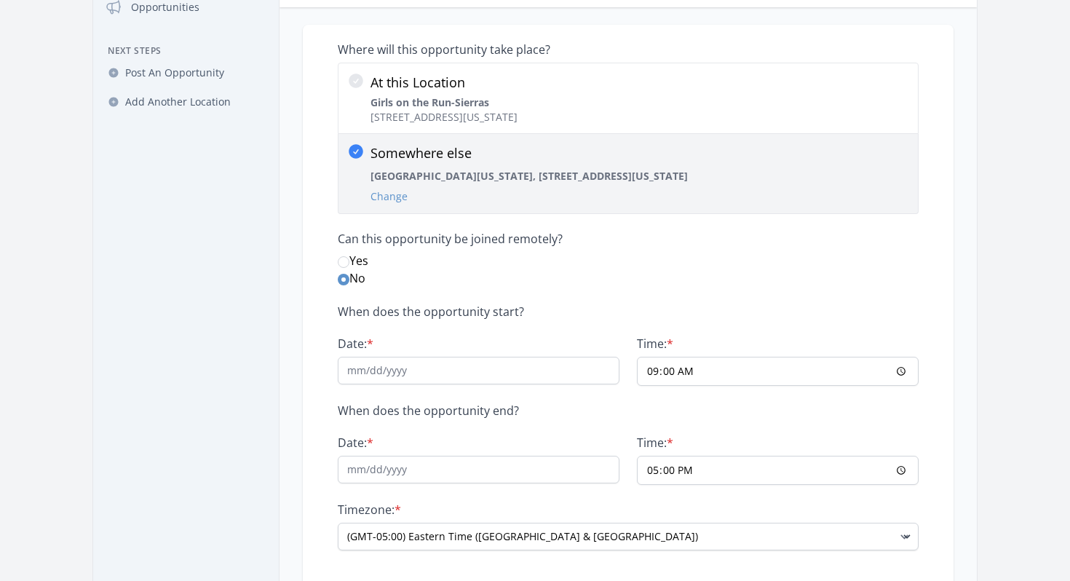
scroll to position [144, 0]
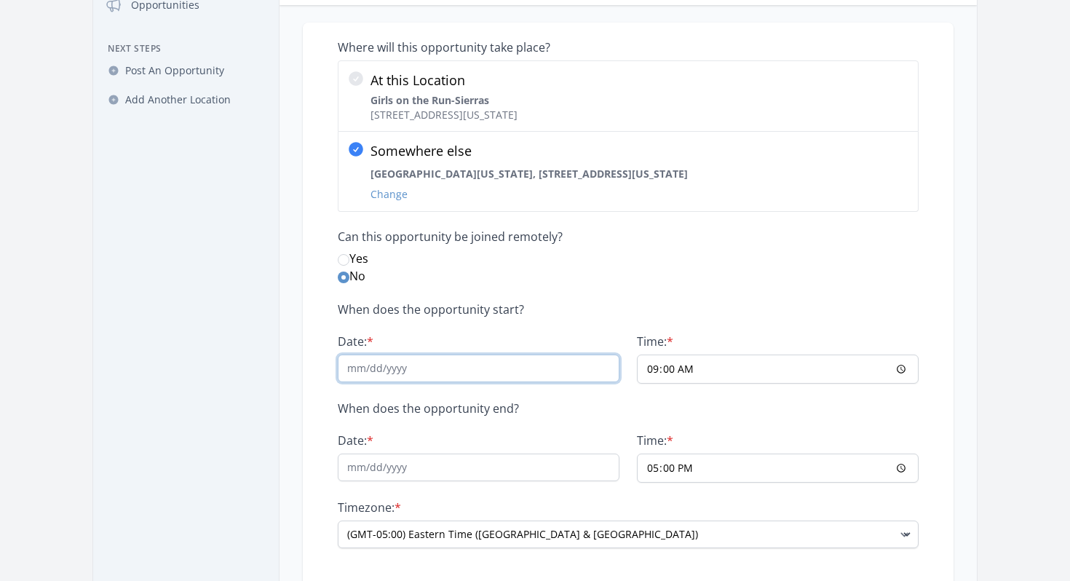
click at [415, 376] on input "Date: *" at bounding box center [479, 368] width 282 height 28
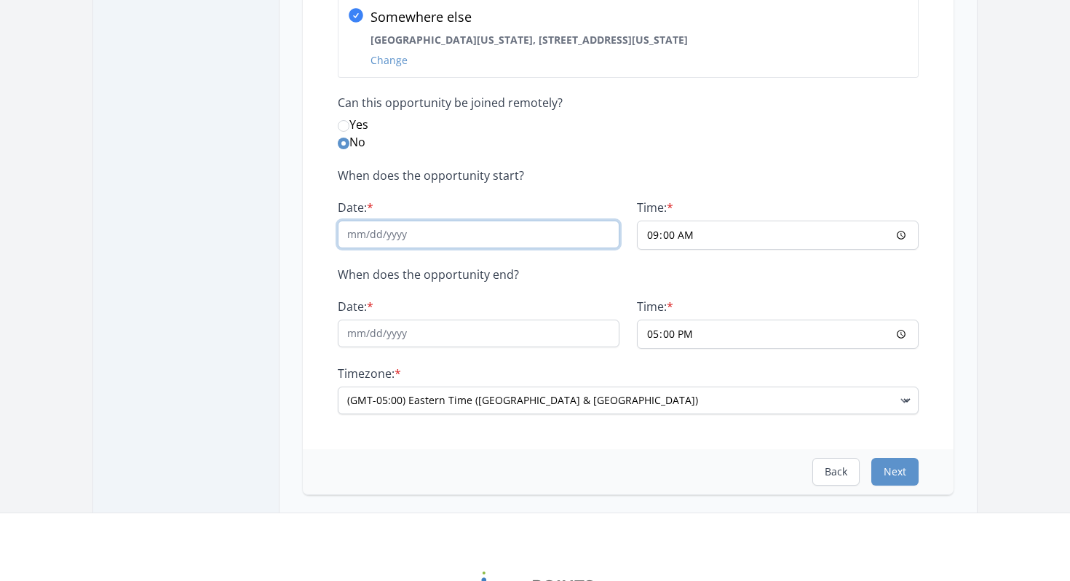
scroll to position [280, 0]
type input "11/23/25"
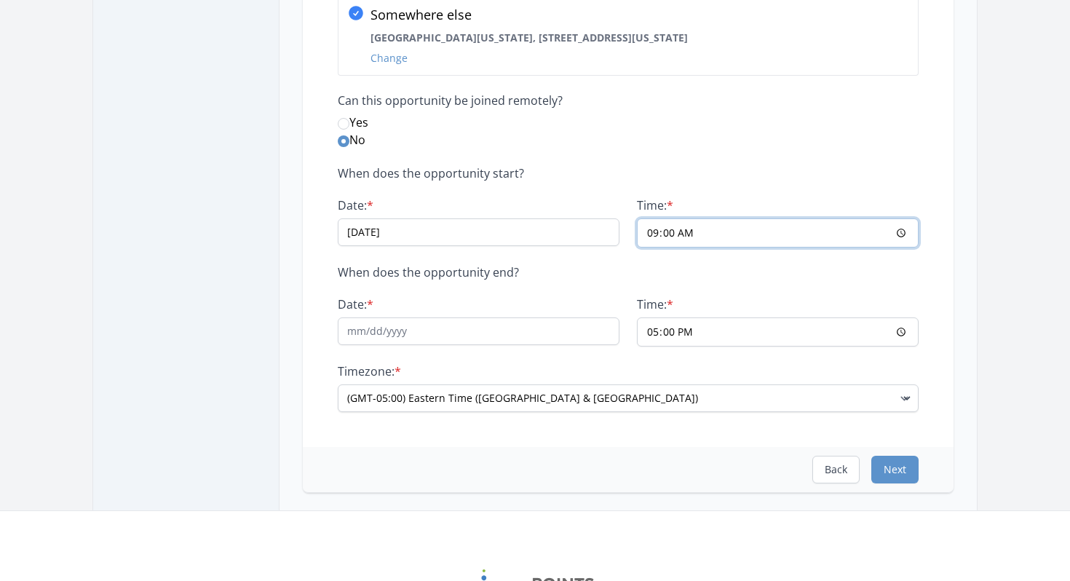
click at [789, 230] on input "09:00" at bounding box center [778, 232] width 282 height 29
type input "08:00"
click at [400, 334] on input "Date: *" at bounding box center [479, 331] width 282 height 28
type input "11/23/25"
click at [651, 329] on input "17:00" at bounding box center [778, 331] width 282 height 29
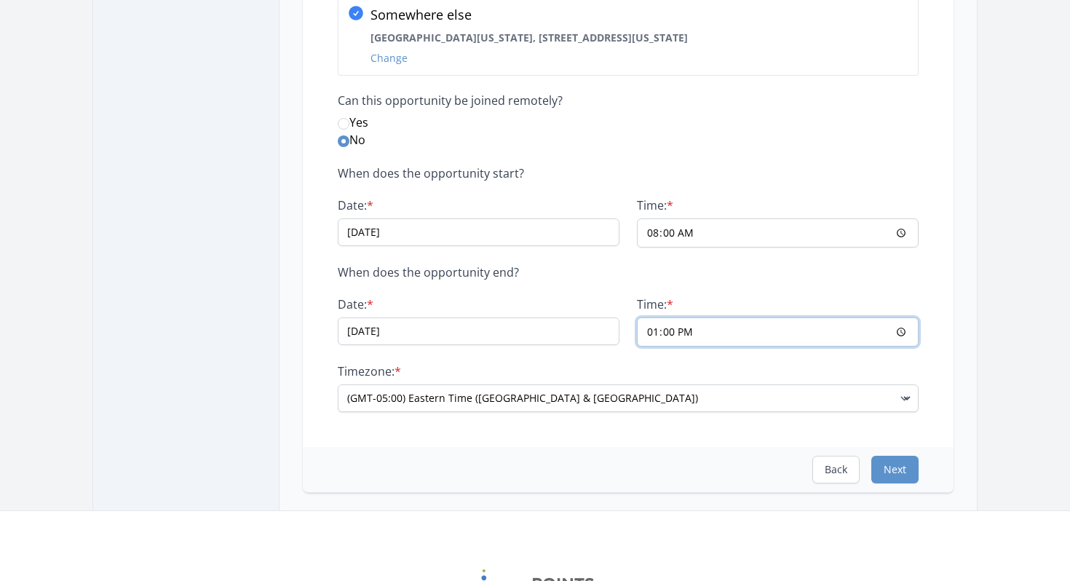
type input "12:00"
click at [571, 377] on label "Timezone: *" at bounding box center [628, 371] width 581 height 15
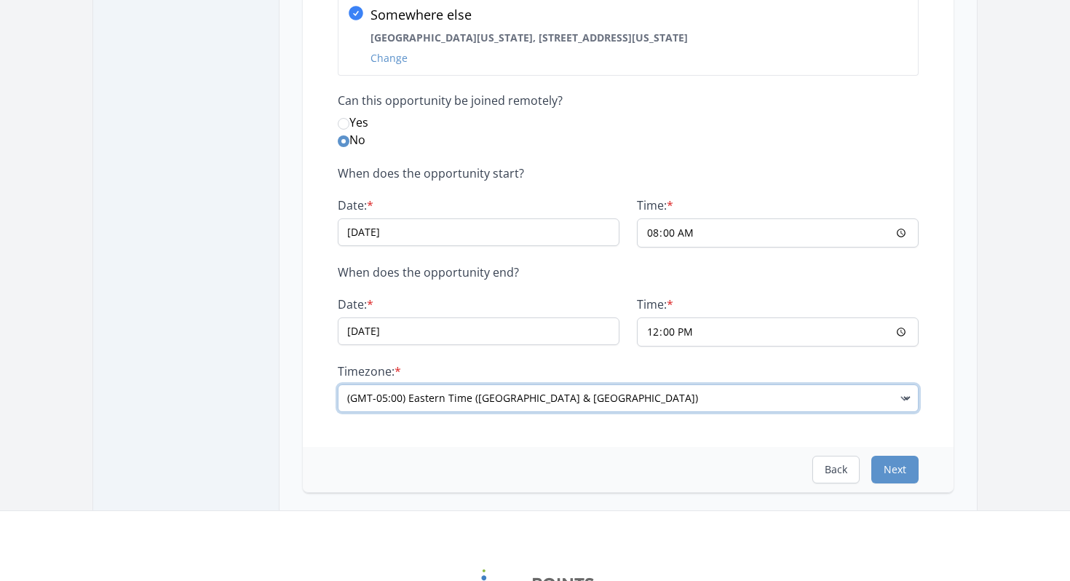
click at [571, 384] on select "(GMT-11:00) Samoa (GMT-10:00) Hawaii (GMT-09:00) Alaska (GMT-08:00) Pacific Tim…" at bounding box center [628, 398] width 581 height 28
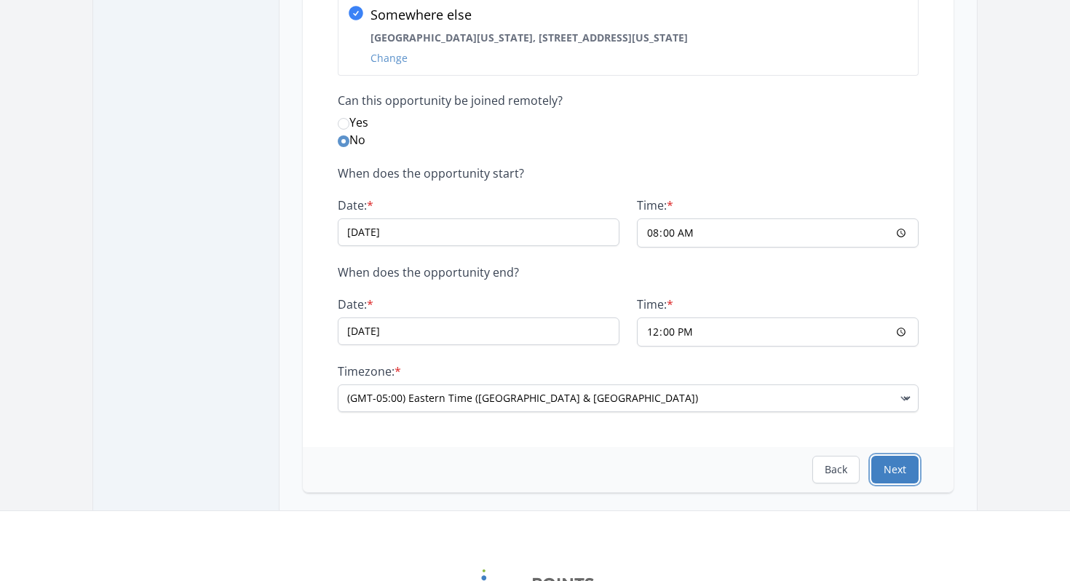
click at [900, 467] on button "Next" at bounding box center [894, 470] width 47 height 28
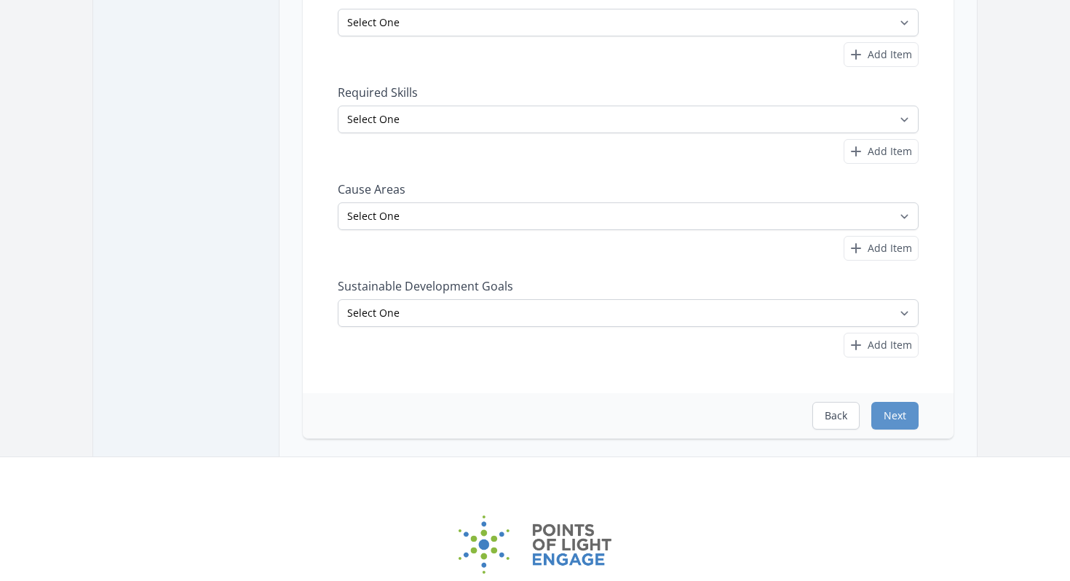
scroll to position [0, 0]
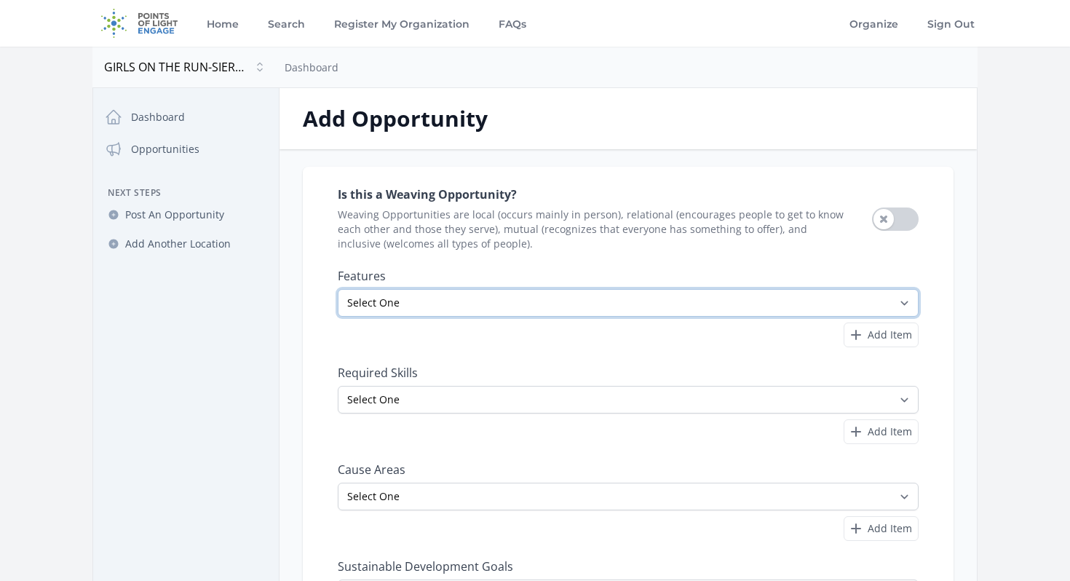
click at [442, 306] on select "Select One All Ages Court-Ordered Eligible Good for Families Good for Groups Go…" at bounding box center [628, 303] width 581 height 28
click at [338, 289] on select "Select One All Ages Court-Ordered Eligible Good for Families Good for Groups Go…" at bounding box center [628, 303] width 581 height 28
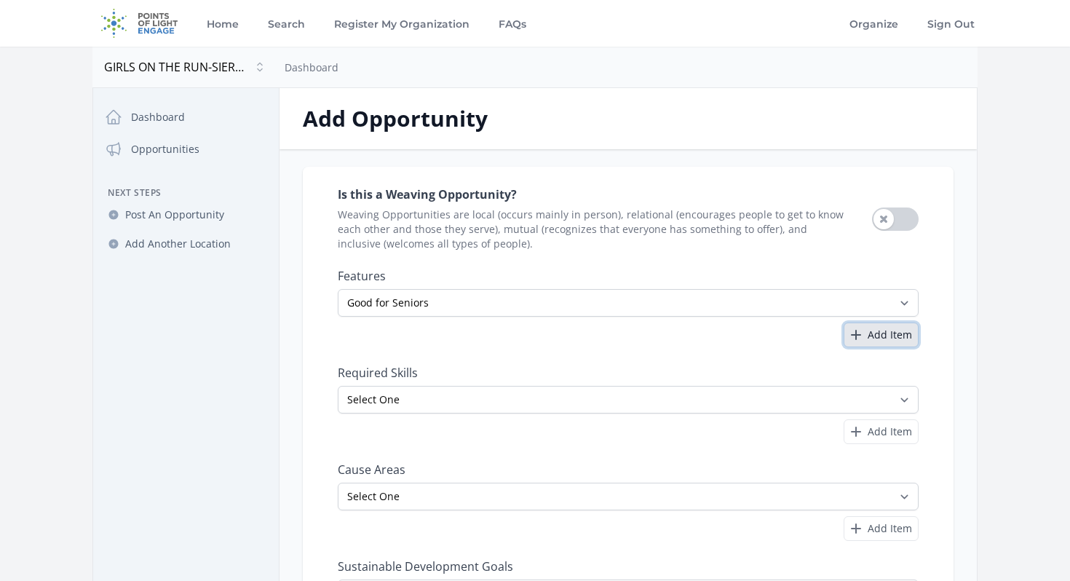
click at [892, 336] on span "Add Item" at bounding box center [890, 335] width 44 height 15
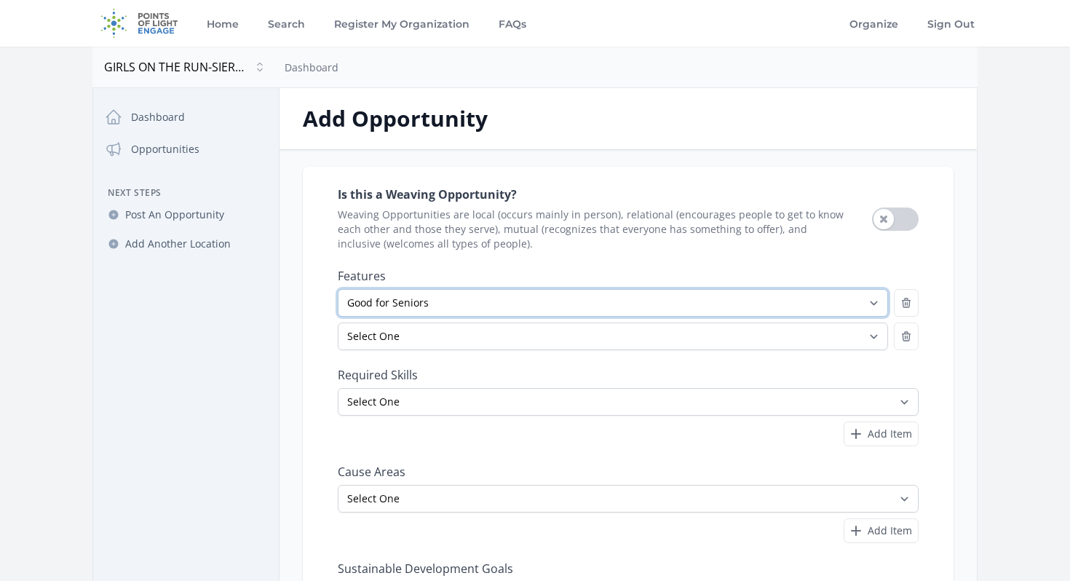
click at [537, 302] on select "Select One All Ages Court-Ordered Eligible Good for Families Good for Groups Go…" at bounding box center [613, 303] width 550 height 28
select select "Good for Teens"
click at [338, 289] on select "Select One All Ages Court-Ordered Eligible Good for Families Good for Groups Go…" at bounding box center [613, 303] width 550 height 28
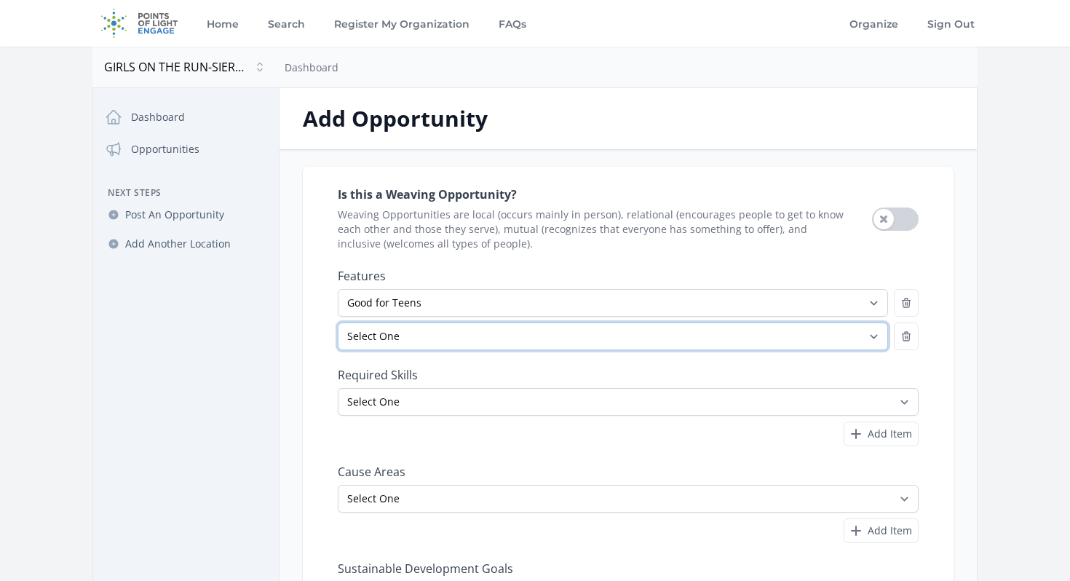
click at [461, 336] on select "Select One All Ages Court-Ordered Eligible Good for Families Good for Groups Go…" at bounding box center [613, 336] width 550 height 28
select select "Outdoor Activity"
click at [338, 322] on select "Select One All Ages Court-Ordered Eligible Good for Families Good for Groups Go…" at bounding box center [613, 336] width 550 height 28
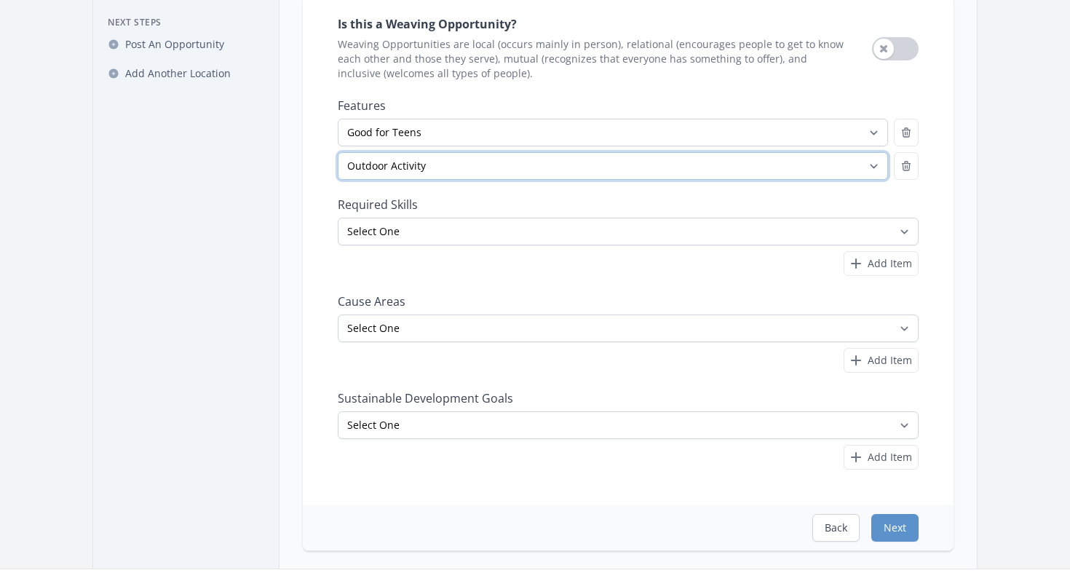
scroll to position [172, 0]
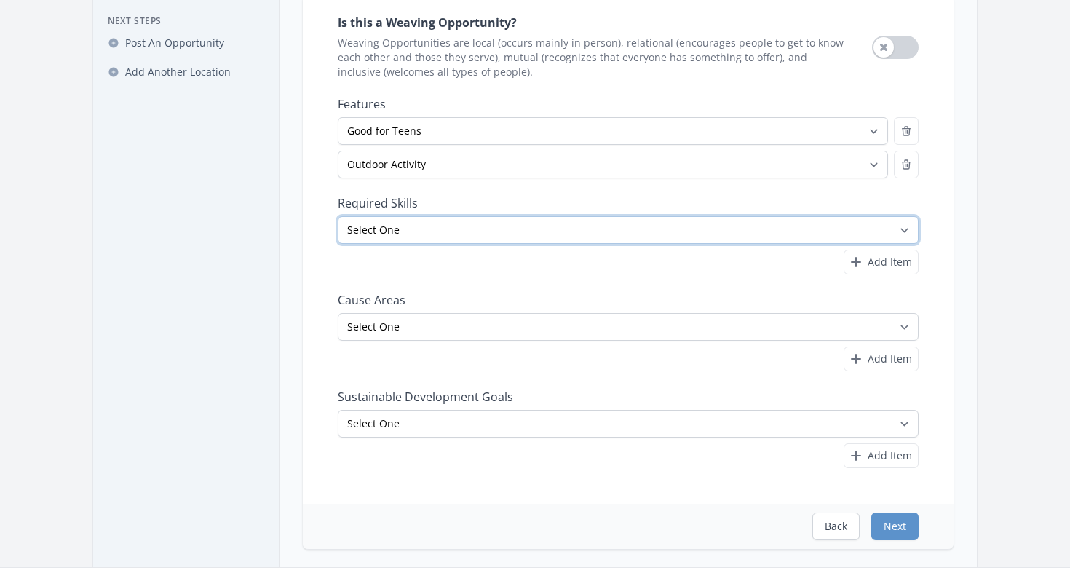
click at [738, 231] on select "Select One Accounting Advocacy Administrative Arts Board Service Business Skill…" at bounding box center [628, 230] width 581 height 28
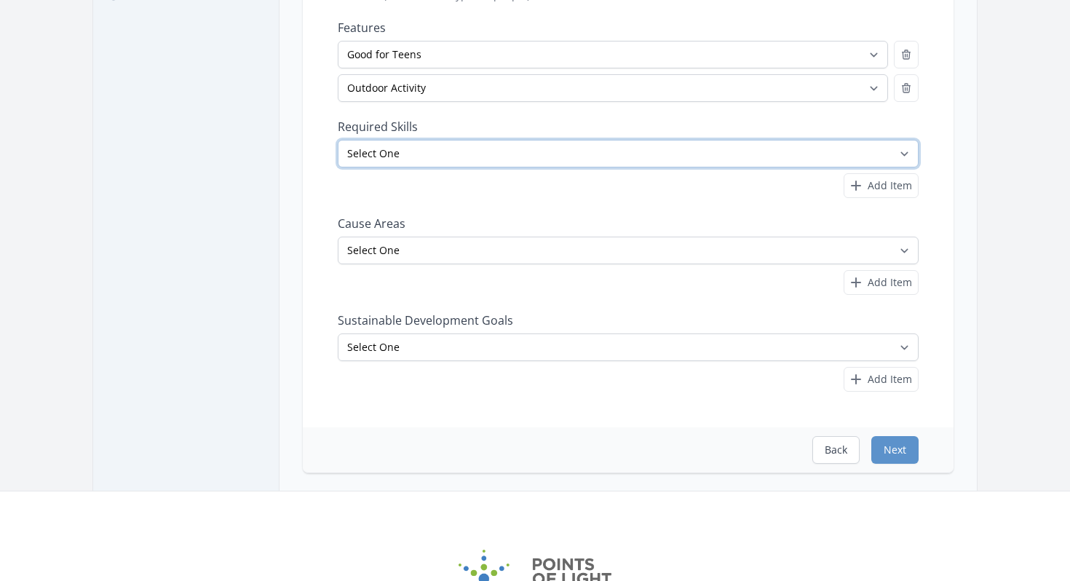
scroll to position [279, 0]
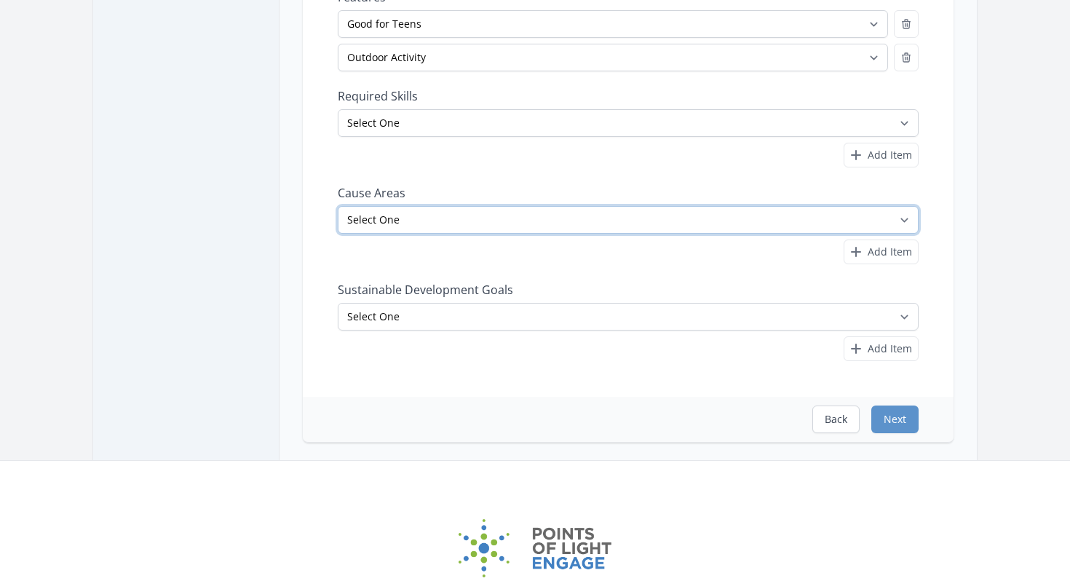
click at [537, 223] on select "Select One Adult Education Animals Arts & Culture Children & Youth Civil Rights…" at bounding box center [628, 220] width 581 height 28
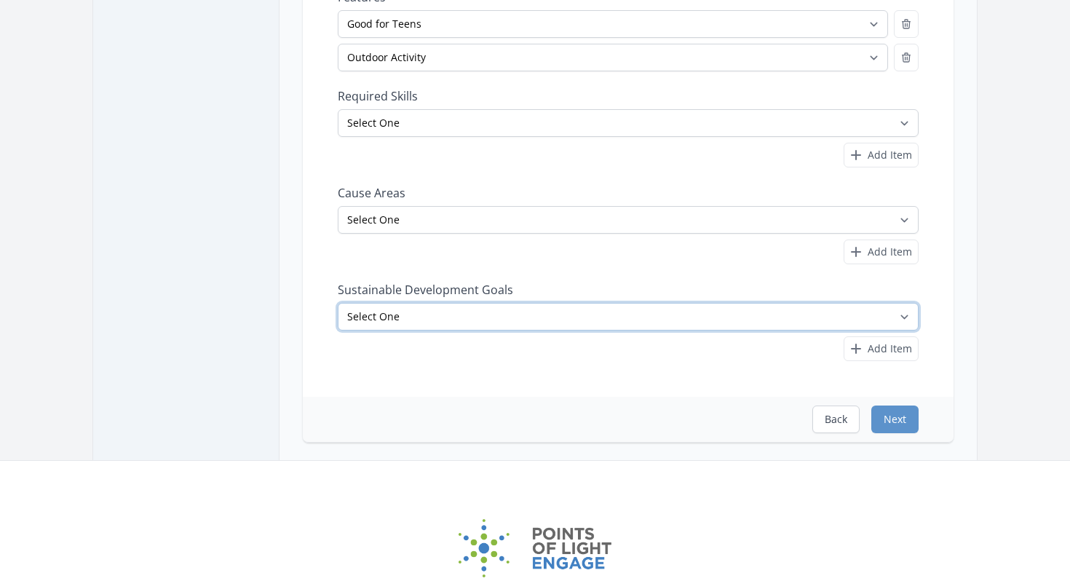
click at [404, 320] on select "Select One No Poverty Zero Hunger Good Health and Well-Being Quality Education …" at bounding box center [628, 317] width 581 height 28
select select "Good Health and Well-Being"
click at [338, 303] on select "Select One No Poverty Zero Hunger Good Health and Well-Being Quality Education …" at bounding box center [628, 317] width 581 height 28
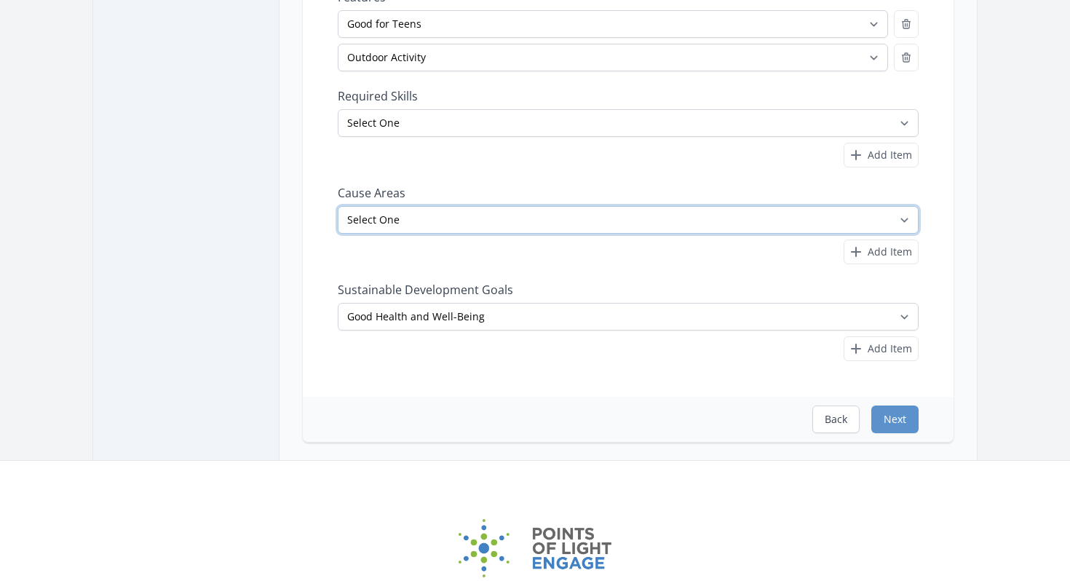
click at [464, 219] on select "Select One Adult Education Animals Arts & Culture Children & Youth Civil Rights…" at bounding box center [628, 220] width 581 height 28
select select "Health & Wellness"
click at [338, 206] on select "Select One Adult Education Animals Arts & Culture Children & Youth Civil Rights…" at bounding box center [628, 220] width 581 height 28
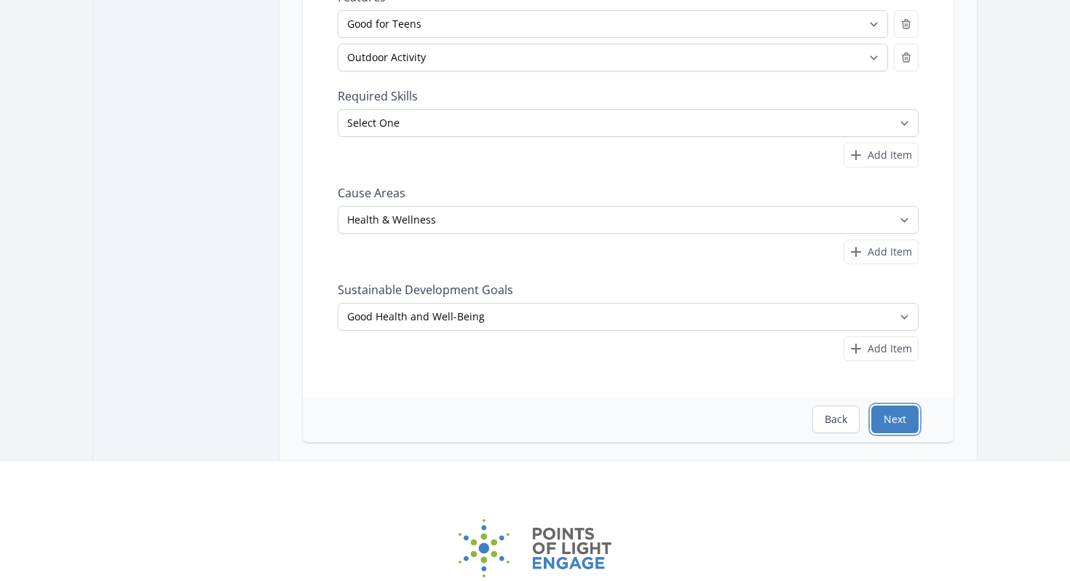
click at [892, 419] on button "Next" at bounding box center [894, 419] width 47 height 28
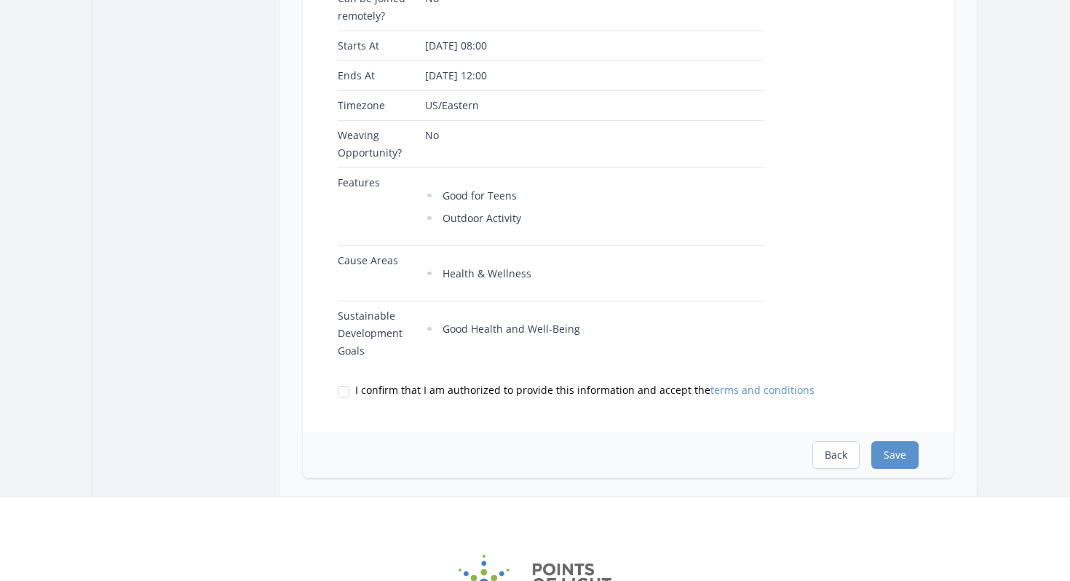
scroll to position [550, 0]
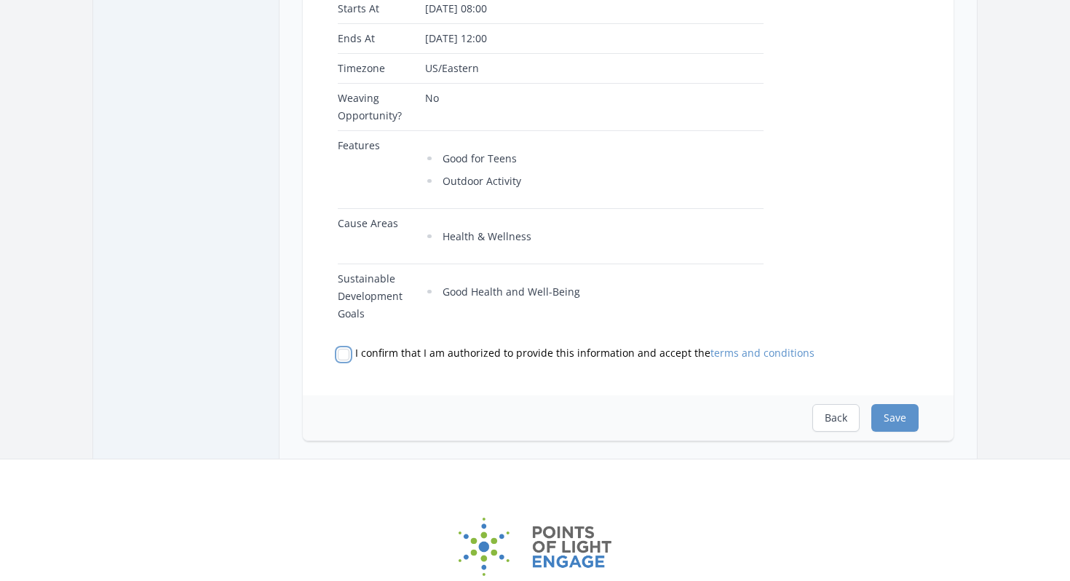
click at [345, 354] on input "I confirm that I am authorized to provide this information and accept the terms…" at bounding box center [344, 355] width 12 height 12
checkbox input "true"
click at [905, 420] on button "Save" at bounding box center [894, 418] width 47 height 28
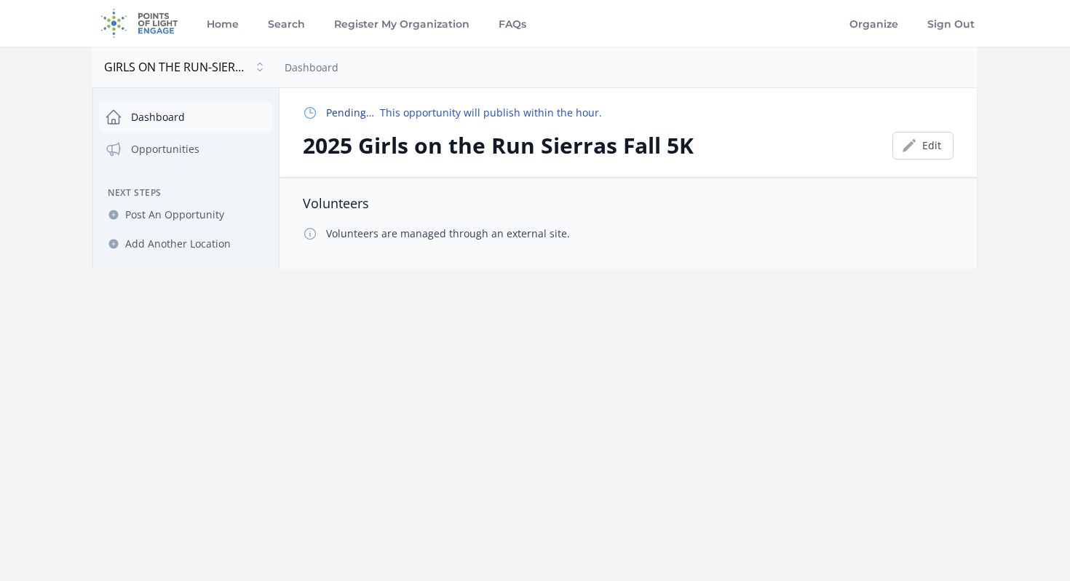
click at [154, 119] on link "Dashboard" at bounding box center [186, 117] width 174 height 29
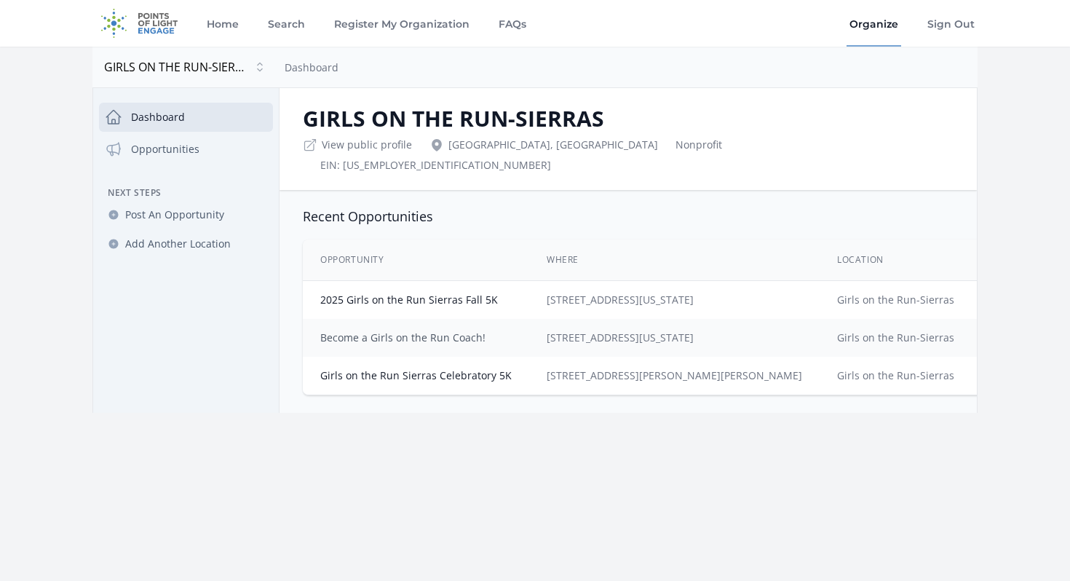
click at [451, 330] on link "Become a Girls on the Run Coach!" at bounding box center [402, 337] width 165 height 14
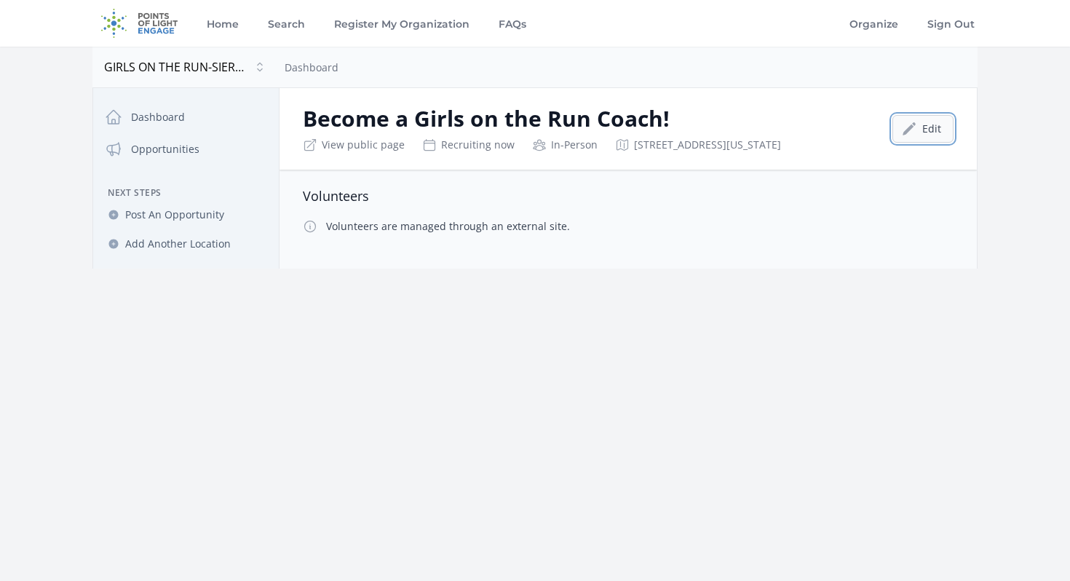
click at [908, 124] on icon at bounding box center [909, 129] width 15 height 15
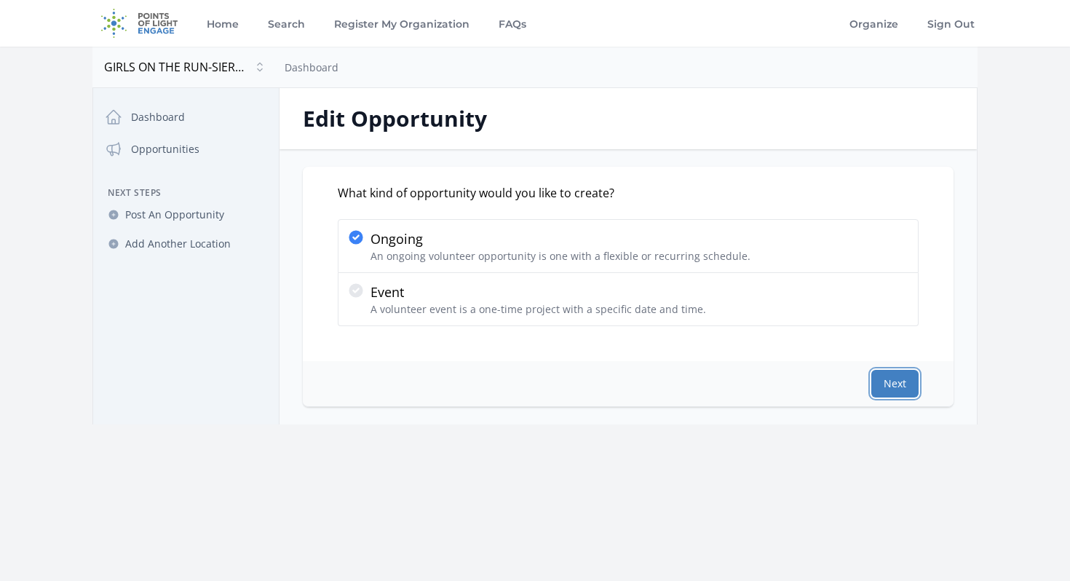
click at [913, 386] on button "Next" at bounding box center [894, 384] width 47 height 28
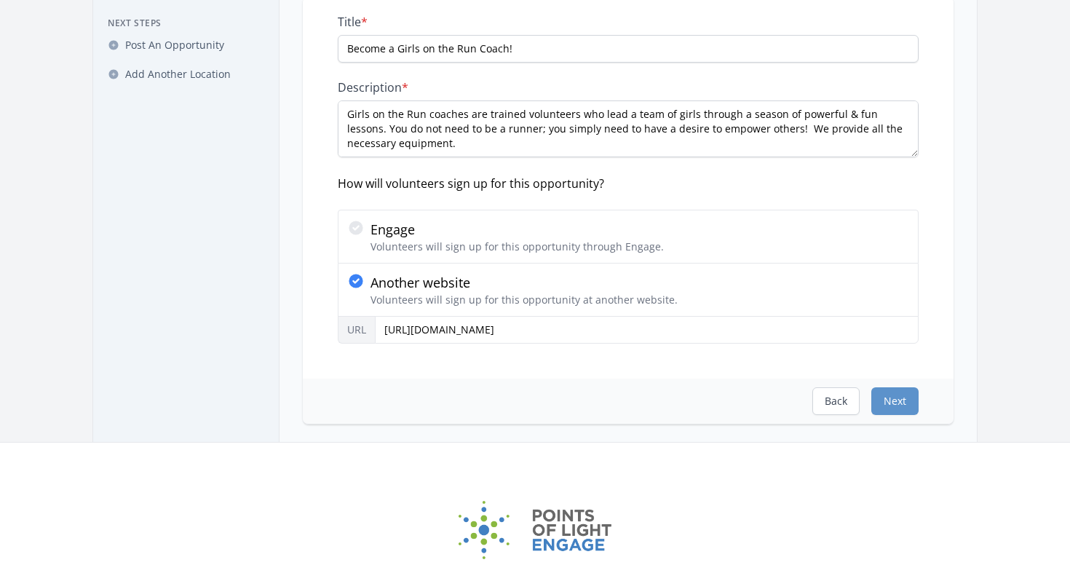
scroll to position [171, 0]
click at [843, 403] on button "Back" at bounding box center [835, 400] width 47 height 28
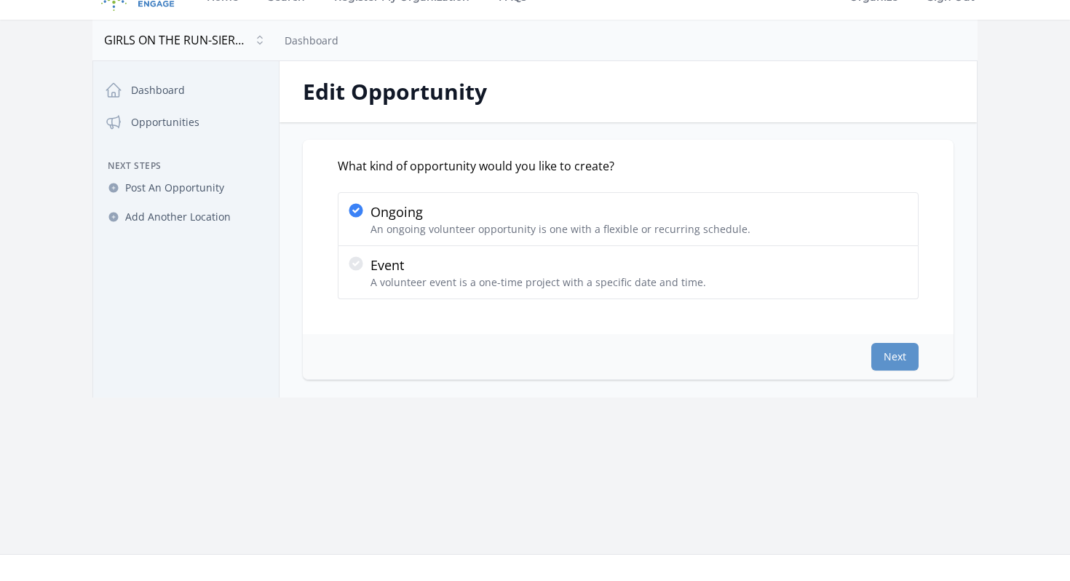
scroll to position [0, 0]
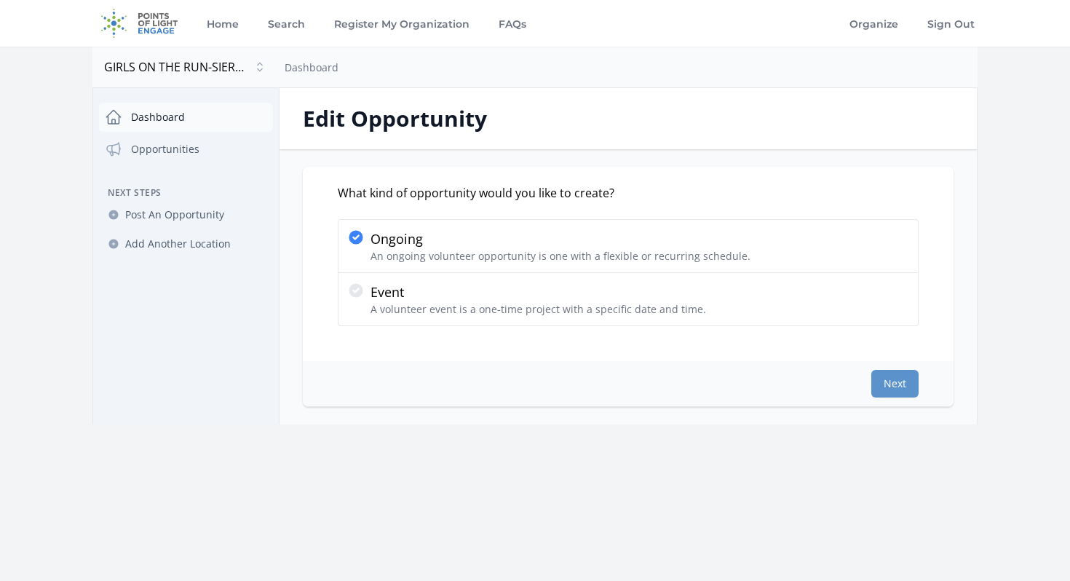
click at [151, 114] on link "Dashboard" at bounding box center [186, 117] width 174 height 29
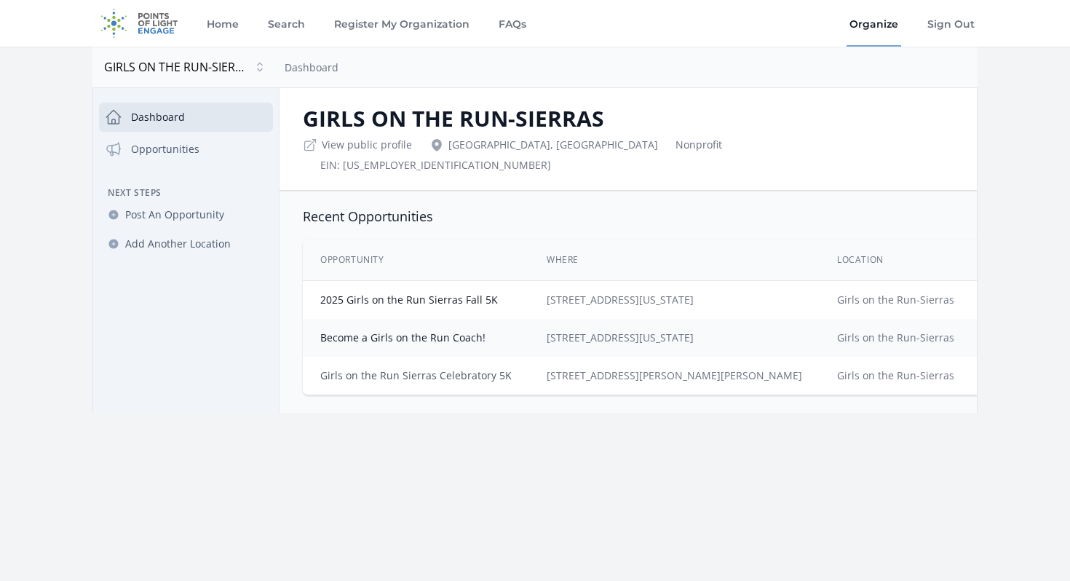
click at [485, 368] on link "Girls on the Run Sierras Celebratory 5K" at bounding box center [415, 375] width 191 height 14
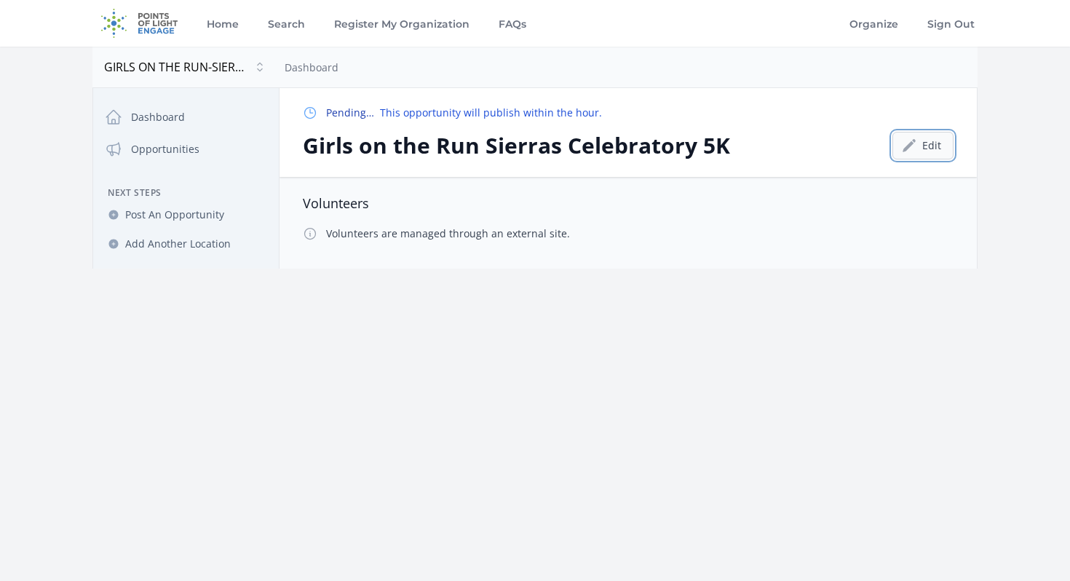
click at [924, 151] on link "Edit" at bounding box center [922, 146] width 61 height 28
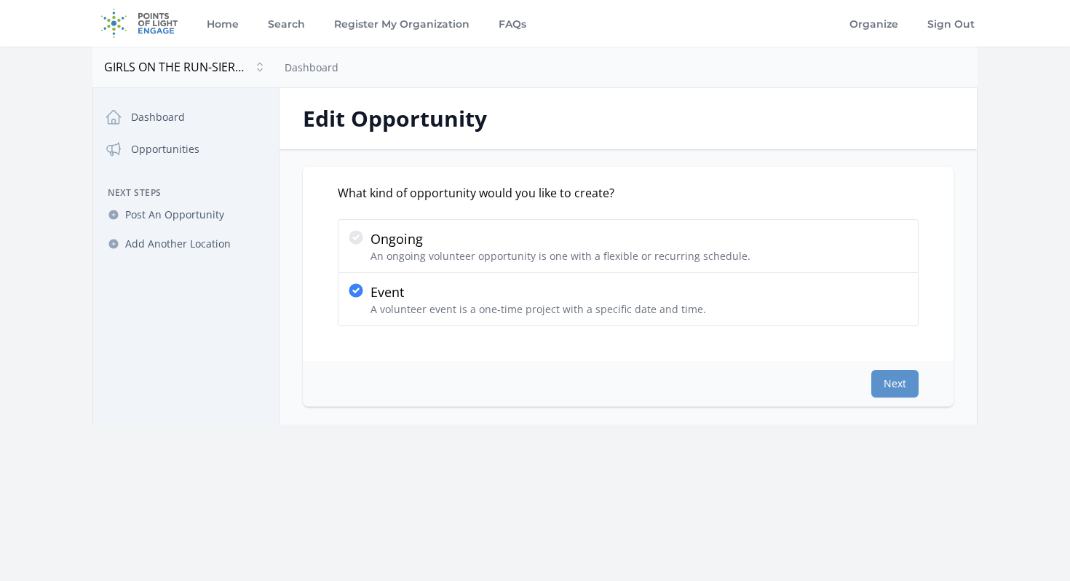
click at [372, 173] on div "What kind of opportunity would you like to create? Ongoing An ongoing volunteer…" at bounding box center [628, 264] width 651 height 194
click at [164, 117] on link "Dashboard" at bounding box center [186, 117] width 174 height 29
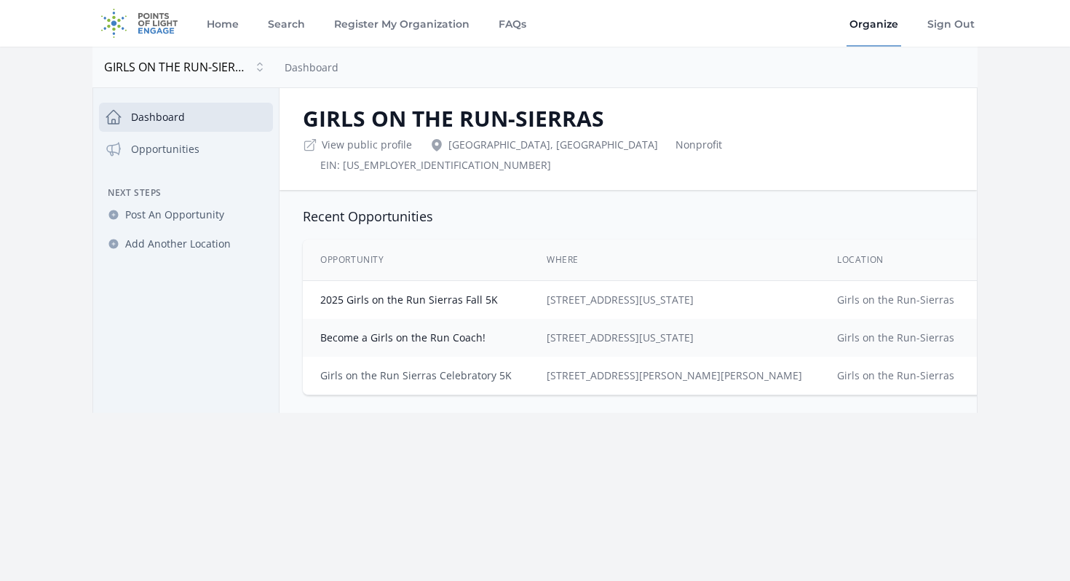
click at [485, 368] on link "Girls on the Run Sierras Celebratory 5K" at bounding box center [415, 375] width 191 height 14
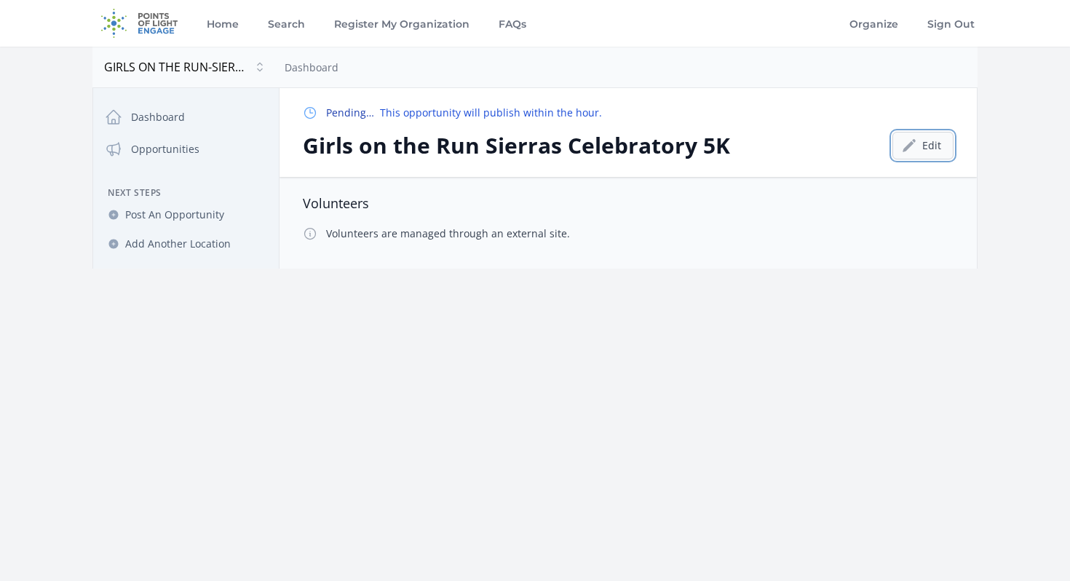
click at [919, 147] on link "Edit" at bounding box center [922, 146] width 61 height 28
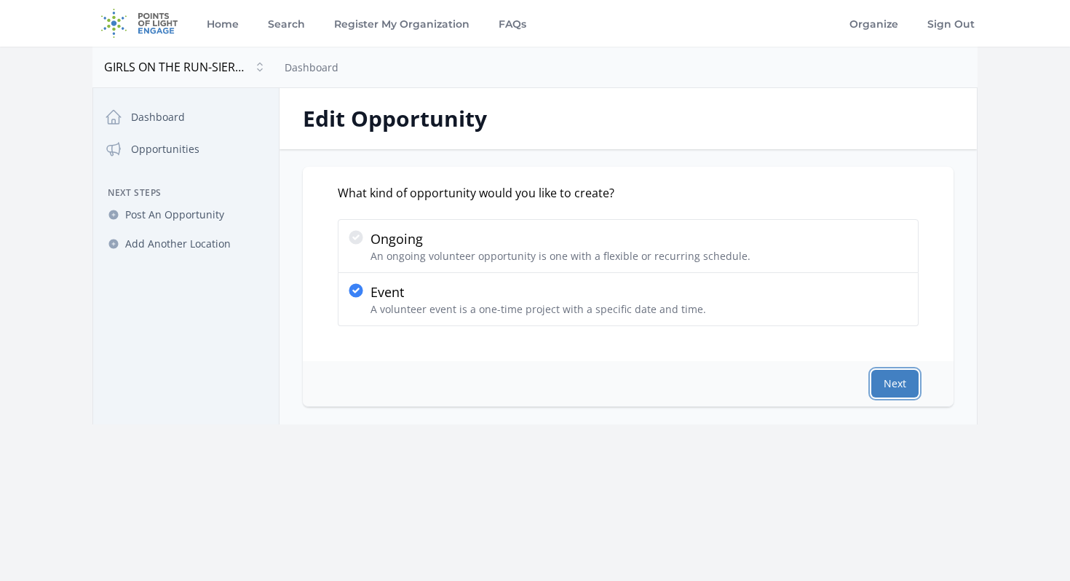
click at [893, 387] on button "Next" at bounding box center [894, 384] width 47 height 28
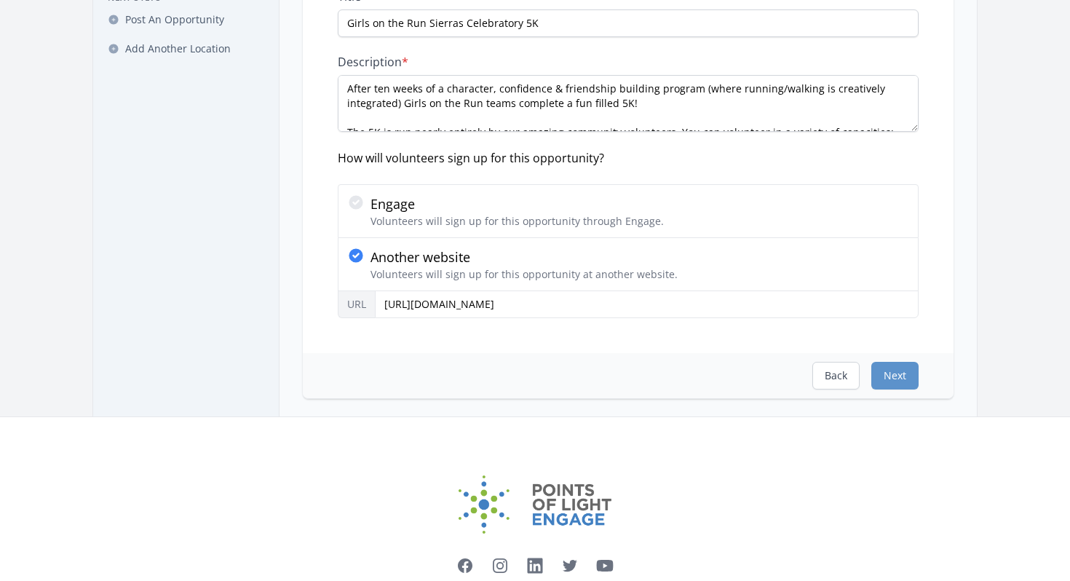
scroll to position [282, 0]
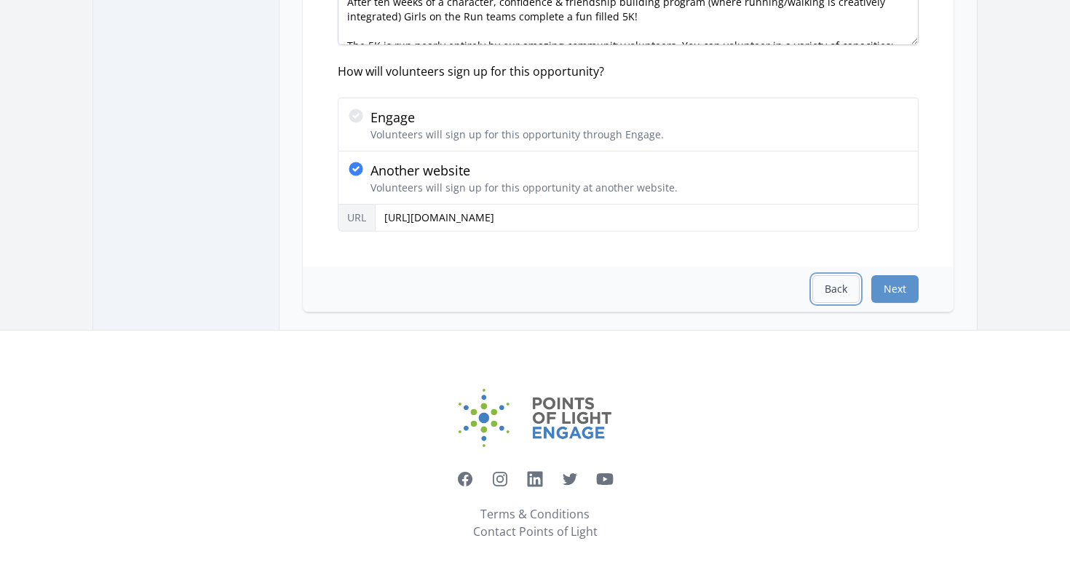
click at [850, 292] on button "Back" at bounding box center [835, 289] width 47 height 28
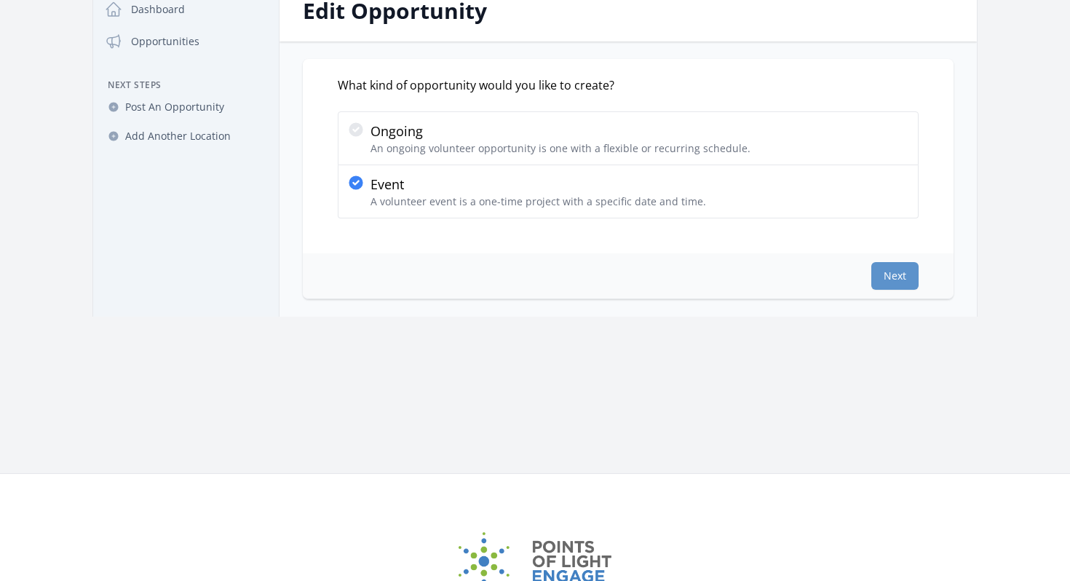
scroll to position [0, 0]
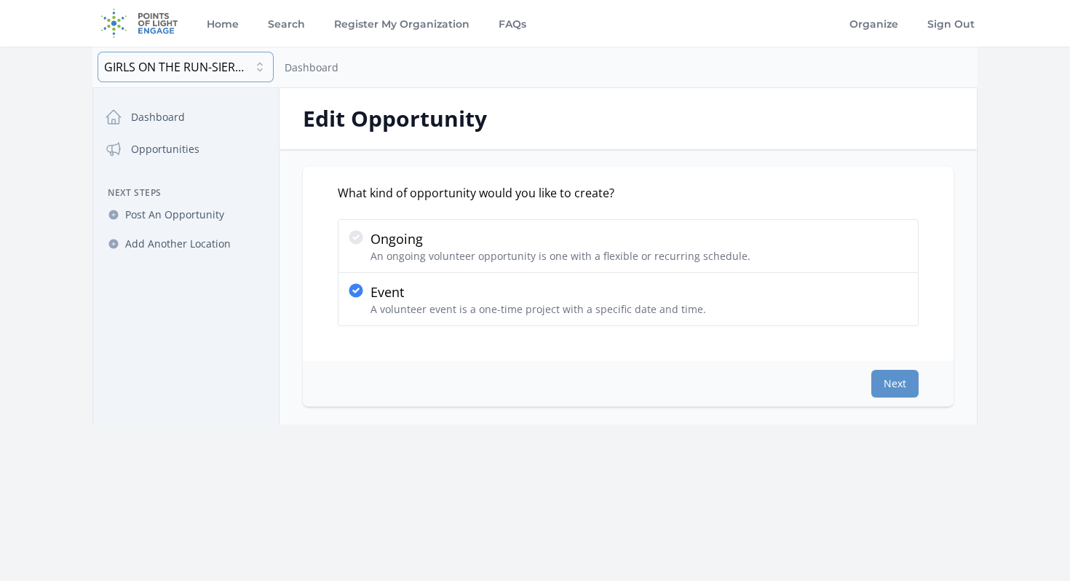
click at [249, 64] on span "GIRLS ON THE RUN-SIERRAS" at bounding box center [177, 66] width 146 height 17
click at [249, 64] on span "GIRLS ON THE RUN-SIERRAS" at bounding box center [185, 66] width 163 height 17
click at [170, 151] on link "Opportunities" at bounding box center [186, 149] width 174 height 29
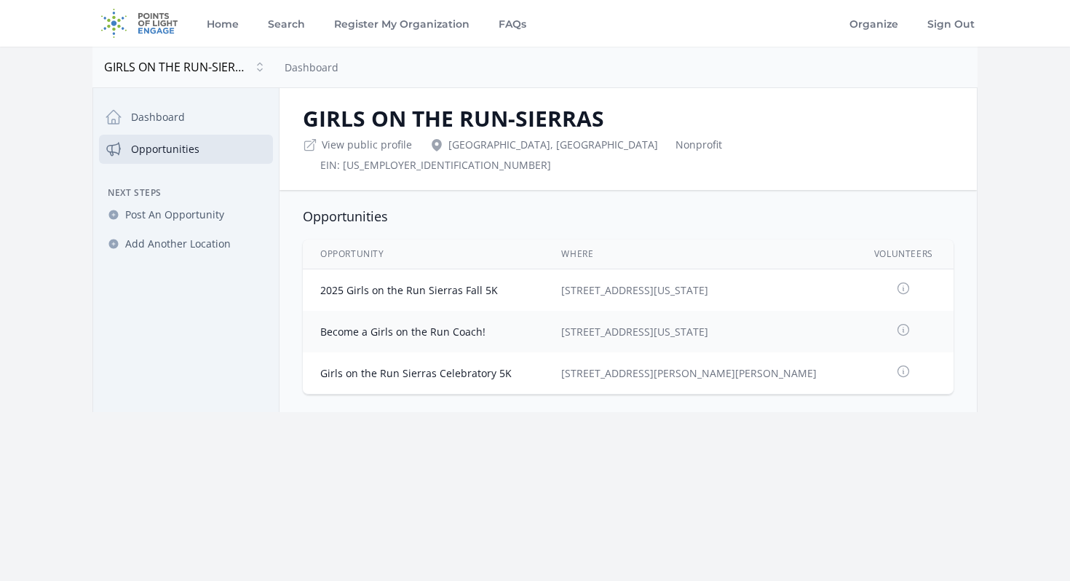
click at [896, 364] on icon at bounding box center [903, 371] width 15 height 15
click at [898, 366] on icon at bounding box center [903, 371] width 11 height 11
click at [892, 27] on link "Organize" at bounding box center [874, 23] width 55 height 47
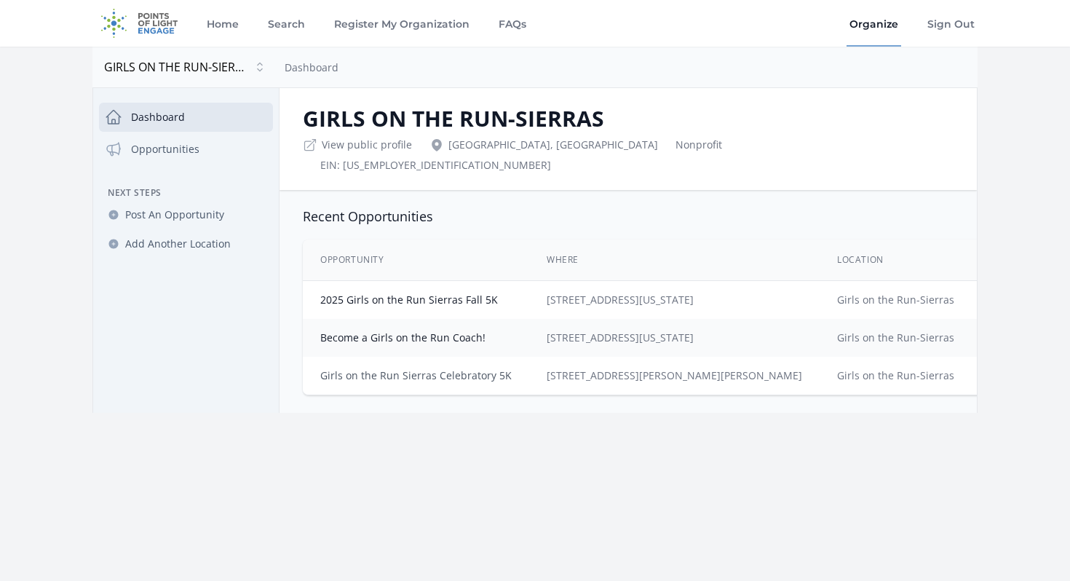
click at [453, 368] on link "Girls on the Run Sierras Celebratory 5K" at bounding box center [415, 375] width 191 height 14
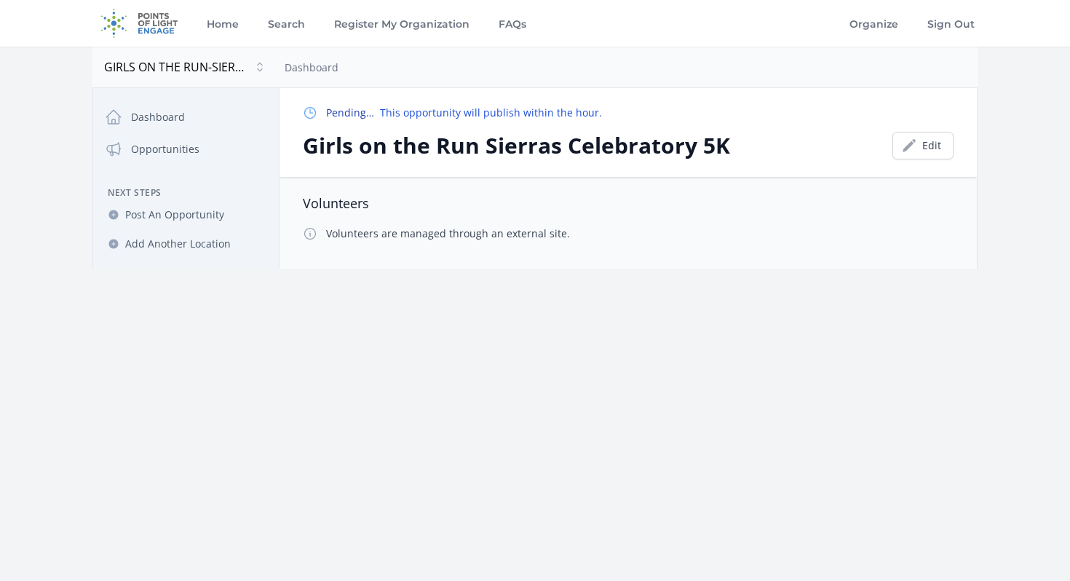
click at [424, 114] on p "Pending… This opportunity will publish within the hour." at bounding box center [464, 113] width 276 height 15
click at [312, 113] on icon at bounding box center [310, 113] width 11 height 11
click at [330, 113] on strong "Pending…" at bounding box center [350, 113] width 48 height 14
click at [345, 113] on strong "Pending…" at bounding box center [350, 113] width 48 height 14
click at [424, 116] on p "Pending… This opportunity will publish within the hour." at bounding box center [464, 113] width 276 height 15
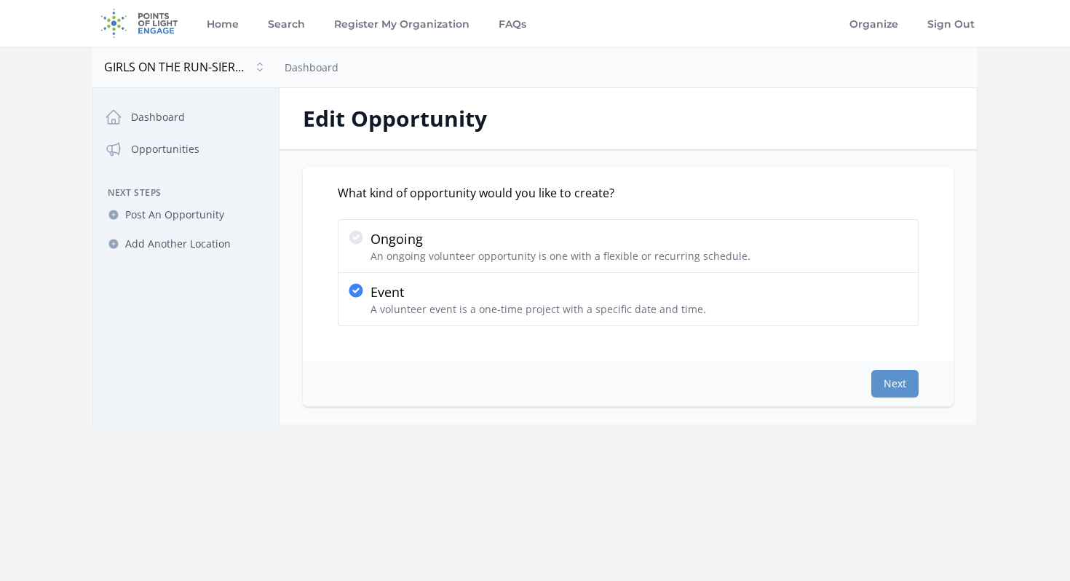
click at [665, 189] on div "What kind of opportunity would you like to create?" at bounding box center [628, 192] width 581 height 17
click at [522, 26] on link "FAQs" at bounding box center [512, 23] width 33 height 47
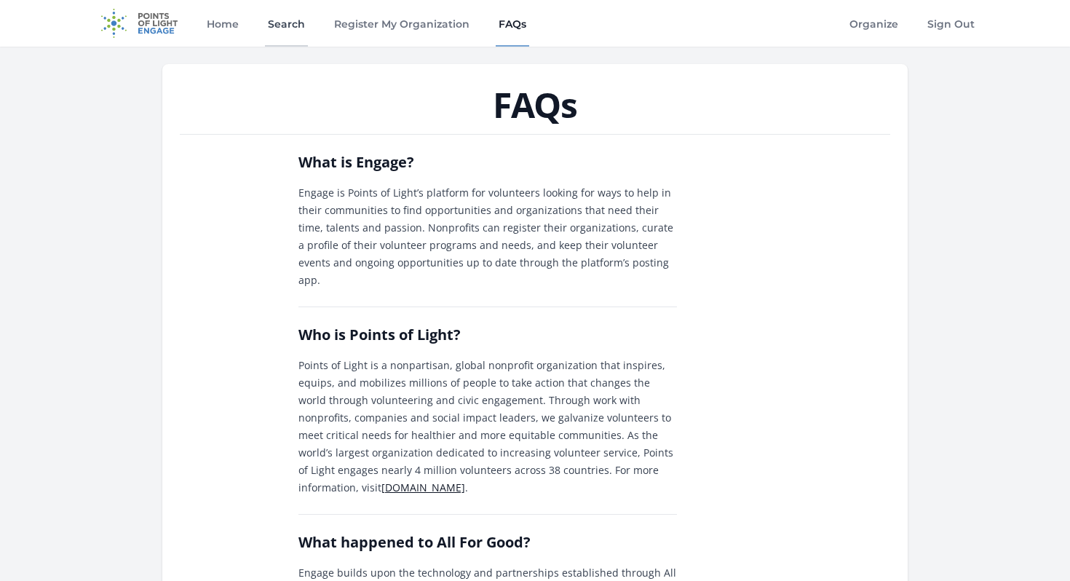
click at [299, 24] on link "Search" at bounding box center [286, 23] width 43 height 47
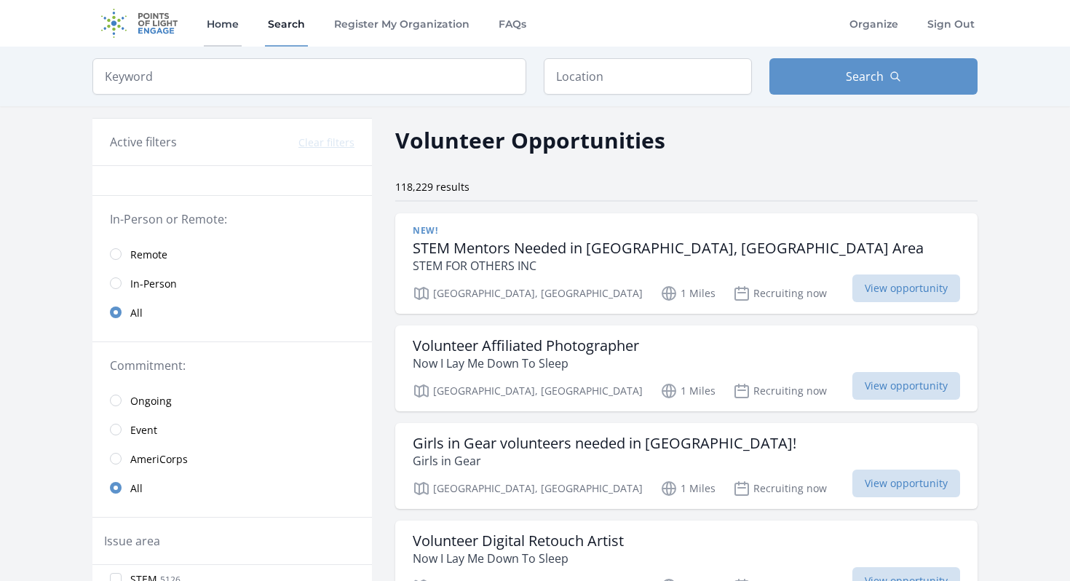
click at [229, 30] on link "Home" at bounding box center [223, 23] width 38 height 47
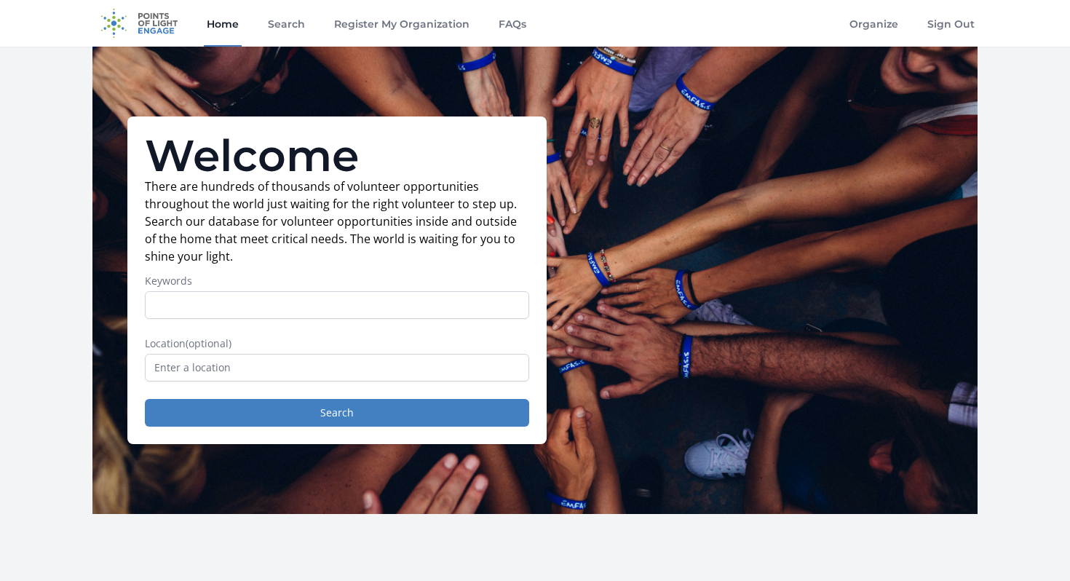
click at [223, 20] on link "Home" at bounding box center [223, 23] width 38 height 47
click at [878, 21] on link "Organize" at bounding box center [874, 23] width 55 height 47
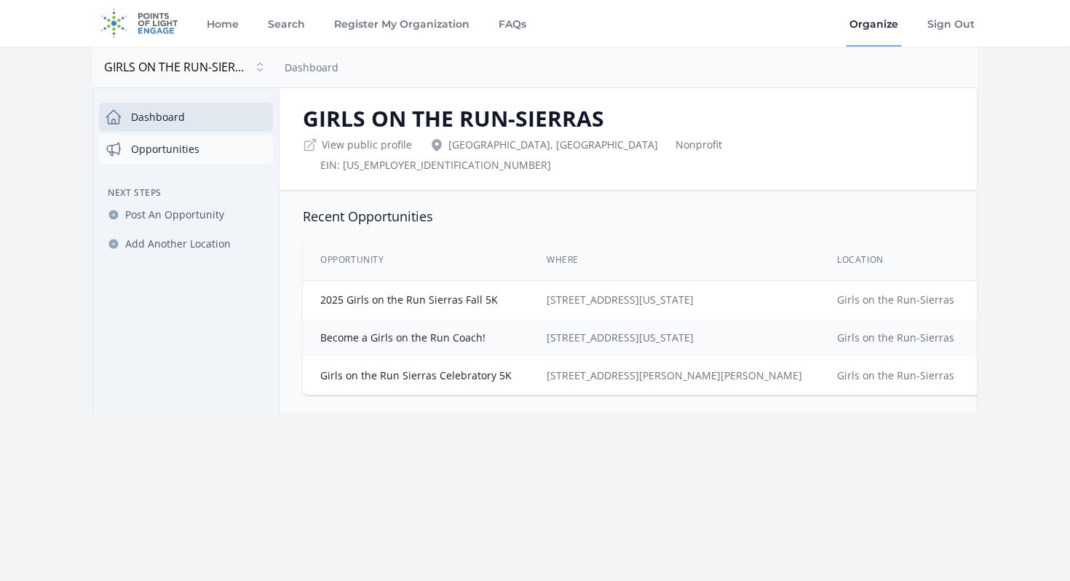
click at [175, 150] on link "Opportunities" at bounding box center [186, 149] width 174 height 29
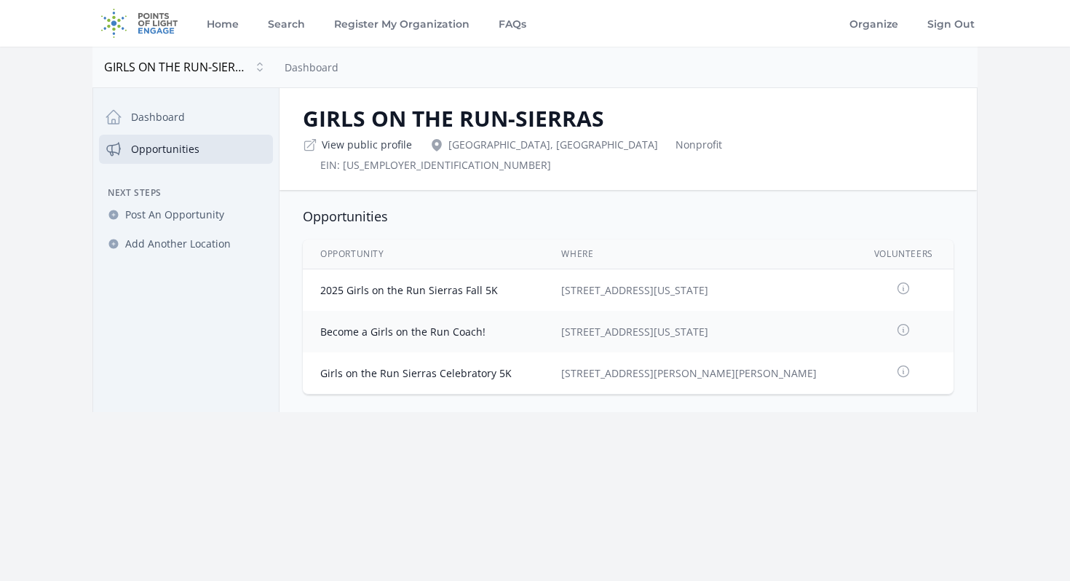
click at [389, 147] on link "View public profile" at bounding box center [367, 145] width 90 height 15
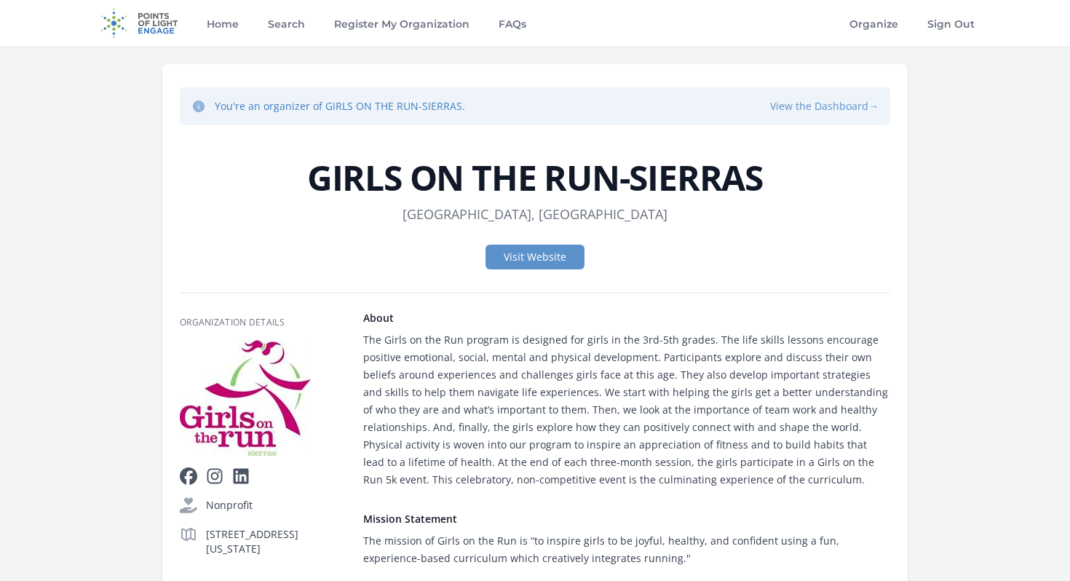
click at [825, 109] on button "View the Dashboard →" at bounding box center [824, 106] width 108 height 15
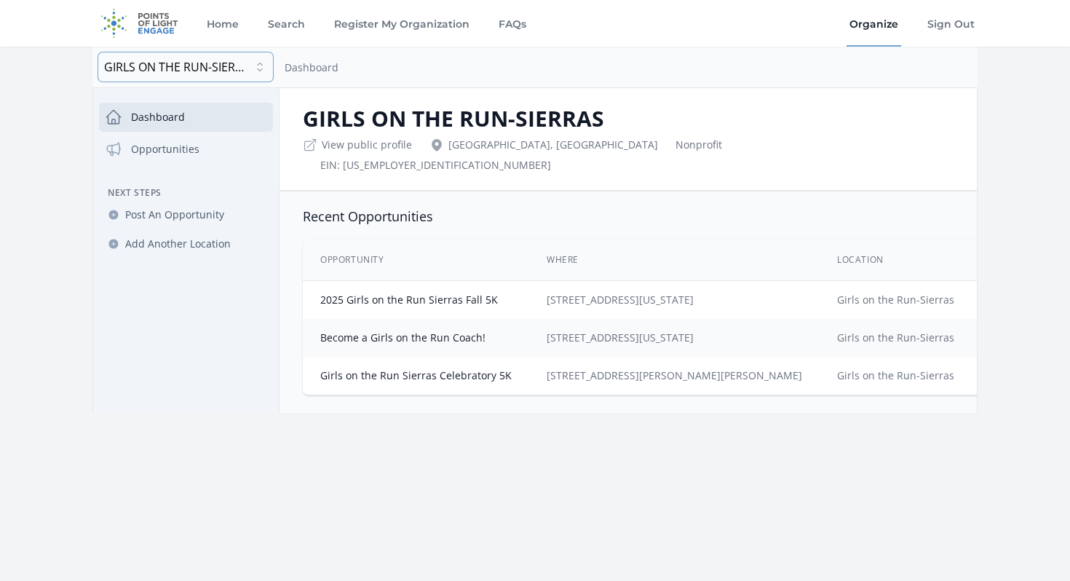
click at [258, 67] on button "GIRLS ON THE RUN-SIERRAS" at bounding box center [185, 66] width 175 height 29
click at [258, 67] on span "GIRLS ON THE RUN-SIERRAS" at bounding box center [185, 66] width 163 height 17
